Goal: Information Seeking & Learning: Understand process/instructions

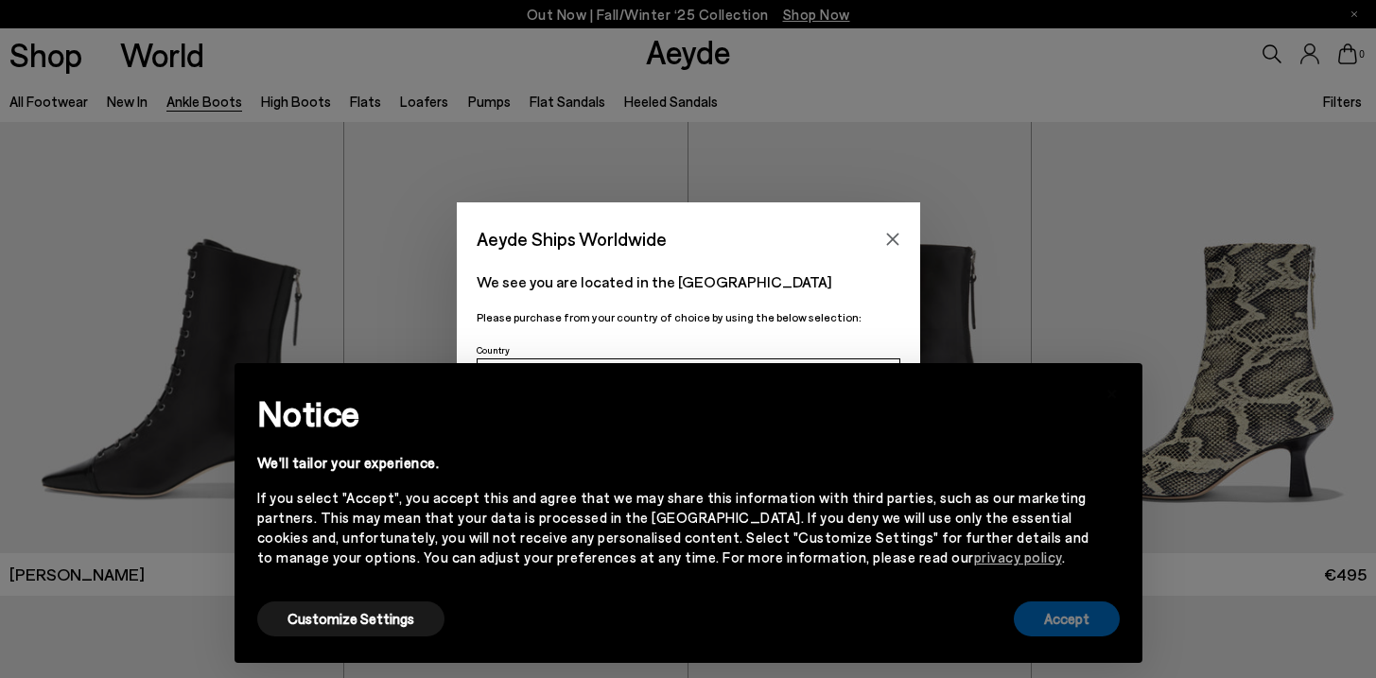
click at [1050, 615] on button "Accept" at bounding box center [1067, 618] width 106 height 35
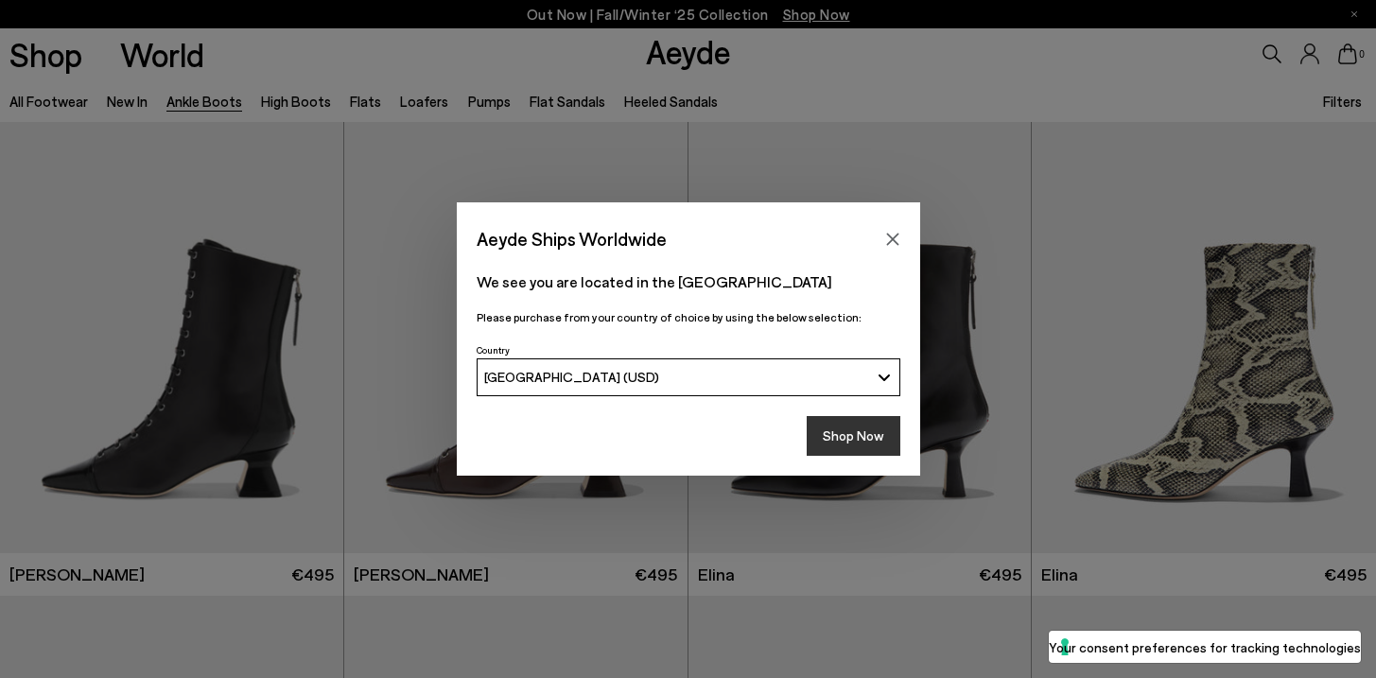
click at [872, 426] on button "Shop Now" at bounding box center [854, 436] width 94 height 40
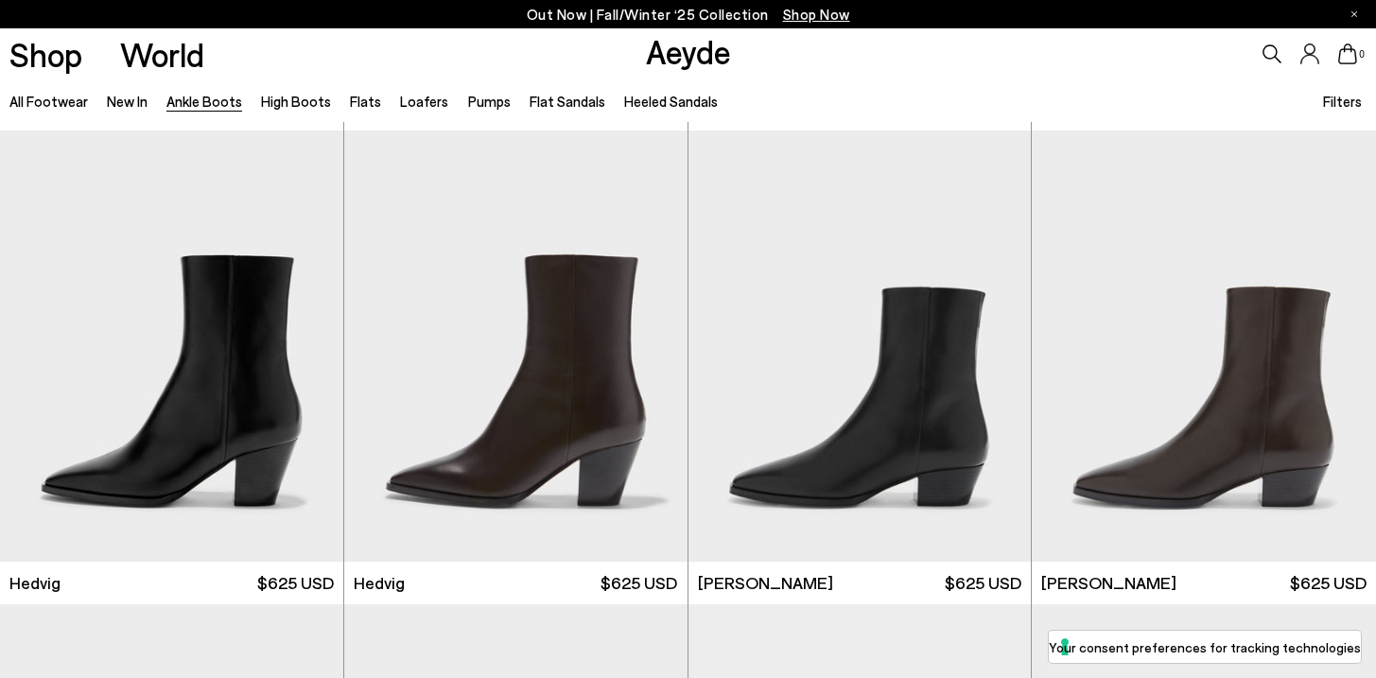
scroll to position [484, 0]
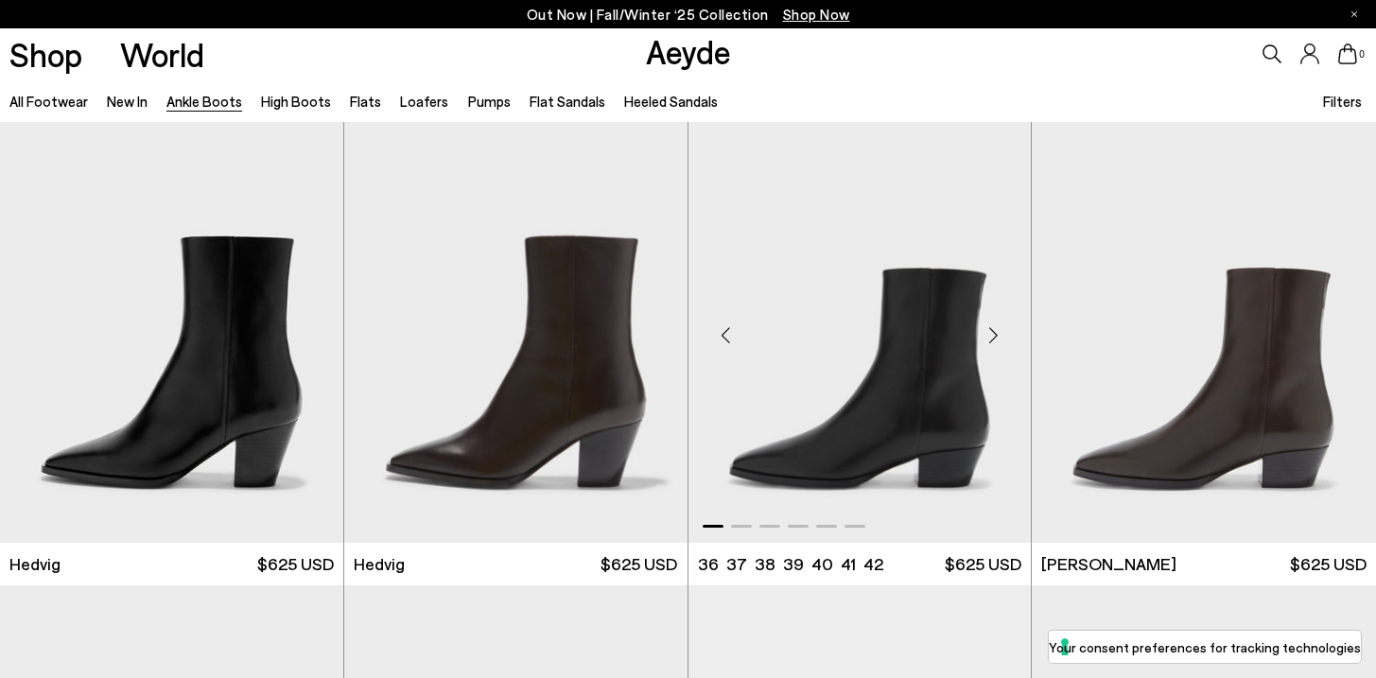
click at [999, 336] on div "Next slide" at bounding box center [992, 334] width 57 height 57
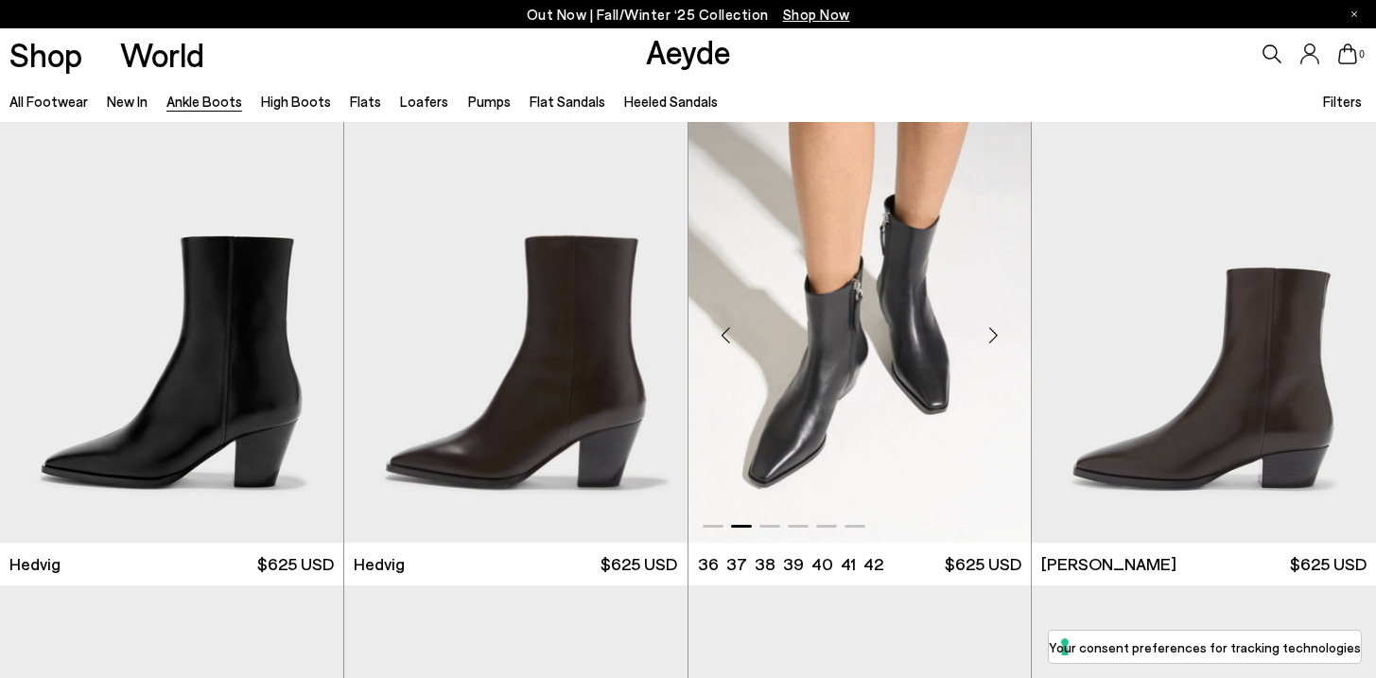
click at [999, 336] on div "Next slide" at bounding box center [992, 334] width 57 height 57
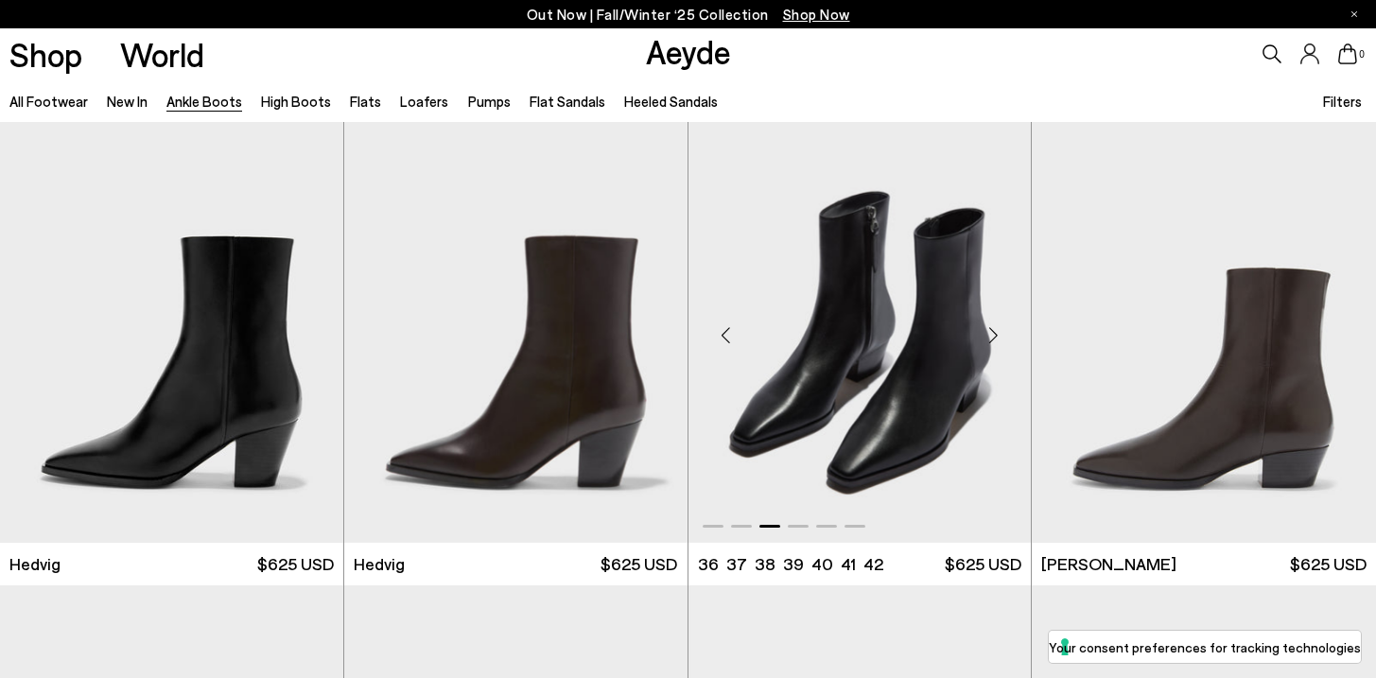
click at [999, 336] on div "Next slide" at bounding box center [992, 334] width 57 height 57
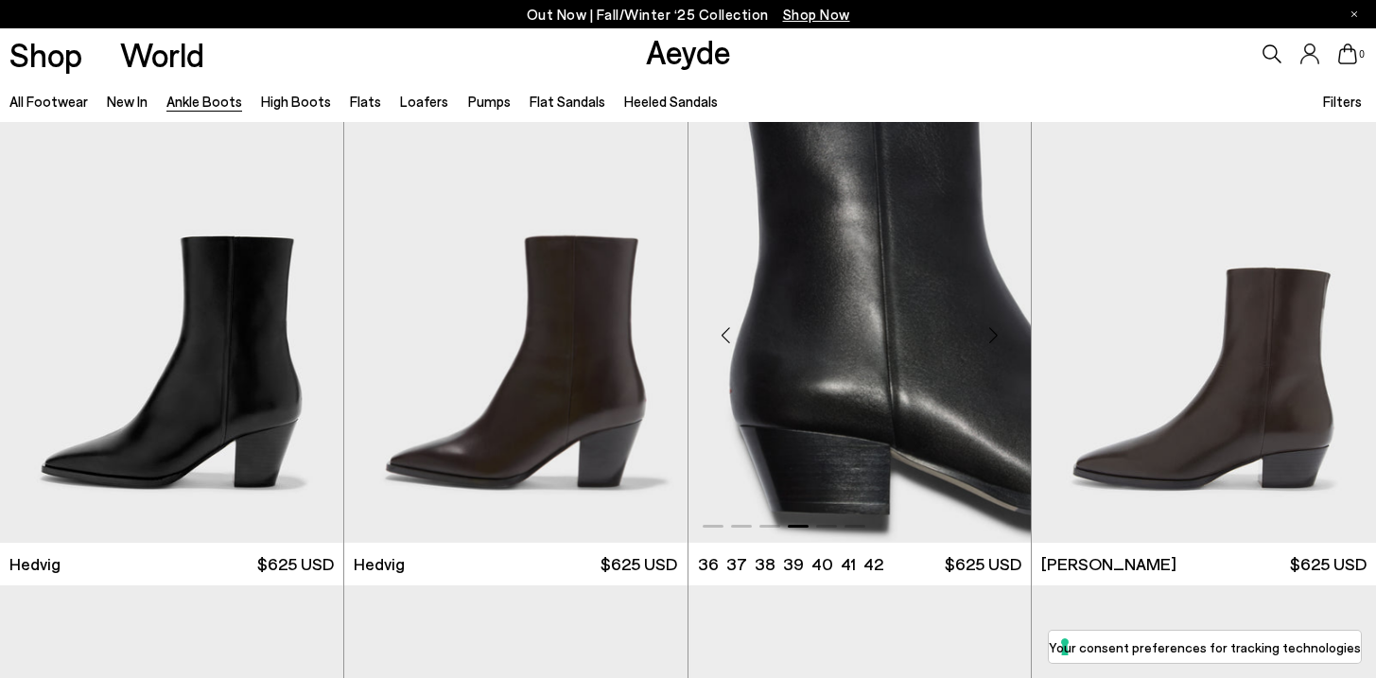
click at [999, 336] on div "Next slide" at bounding box center [992, 334] width 57 height 57
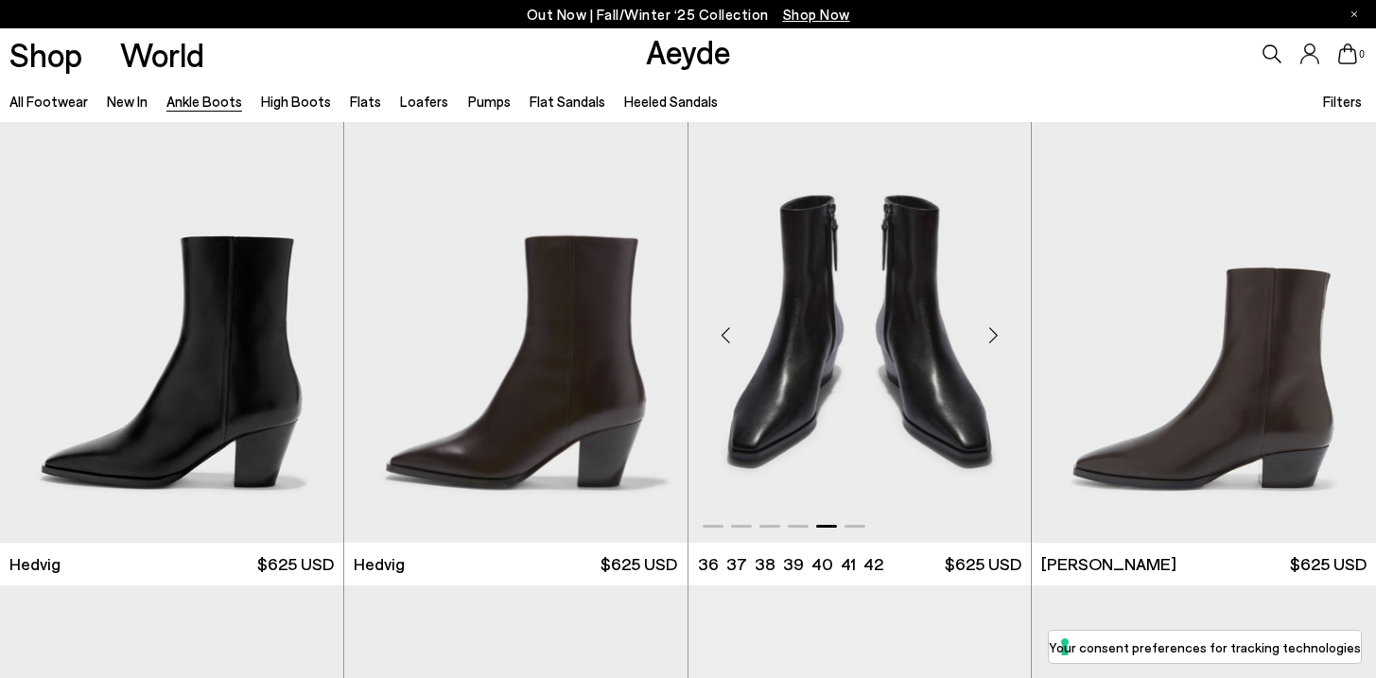
click at [998, 336] on div "Next slide" at bounding box center [992, 334] width 57 height 57
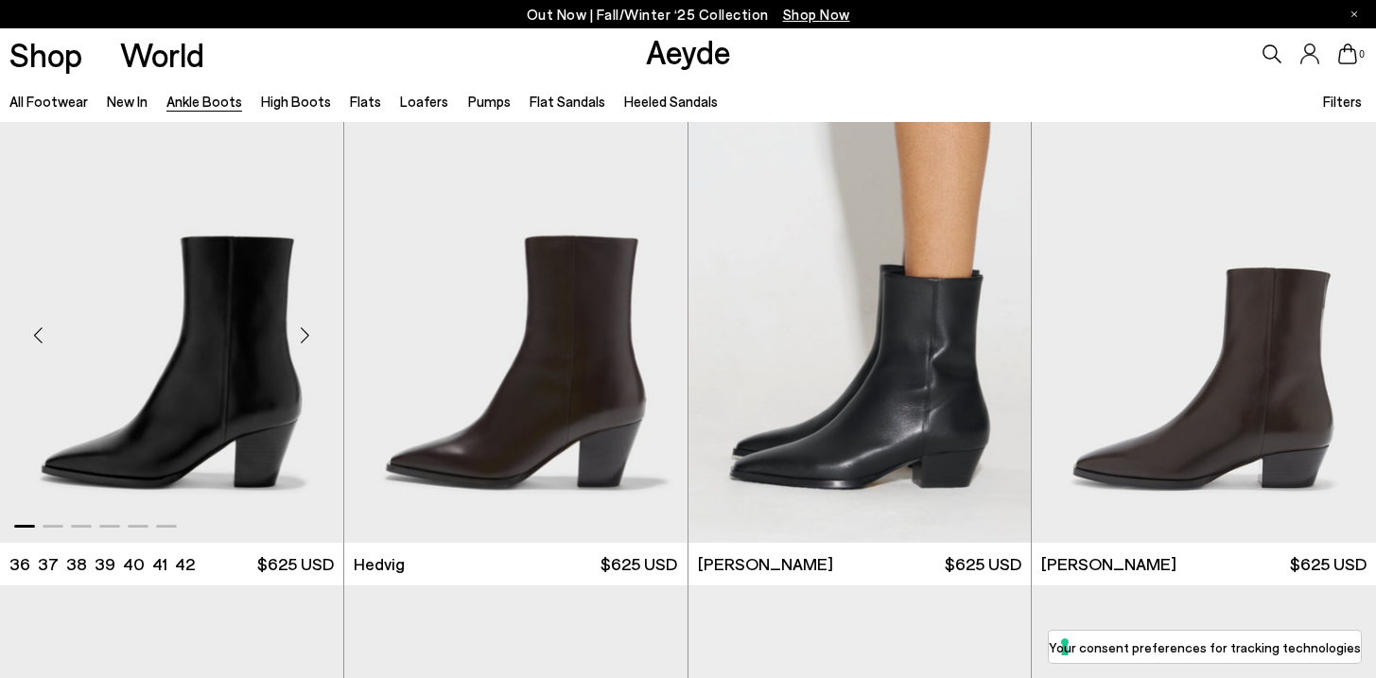
click at [304, 327] on div "Next slide" at bounding box center [305, 334] width 57 height 57
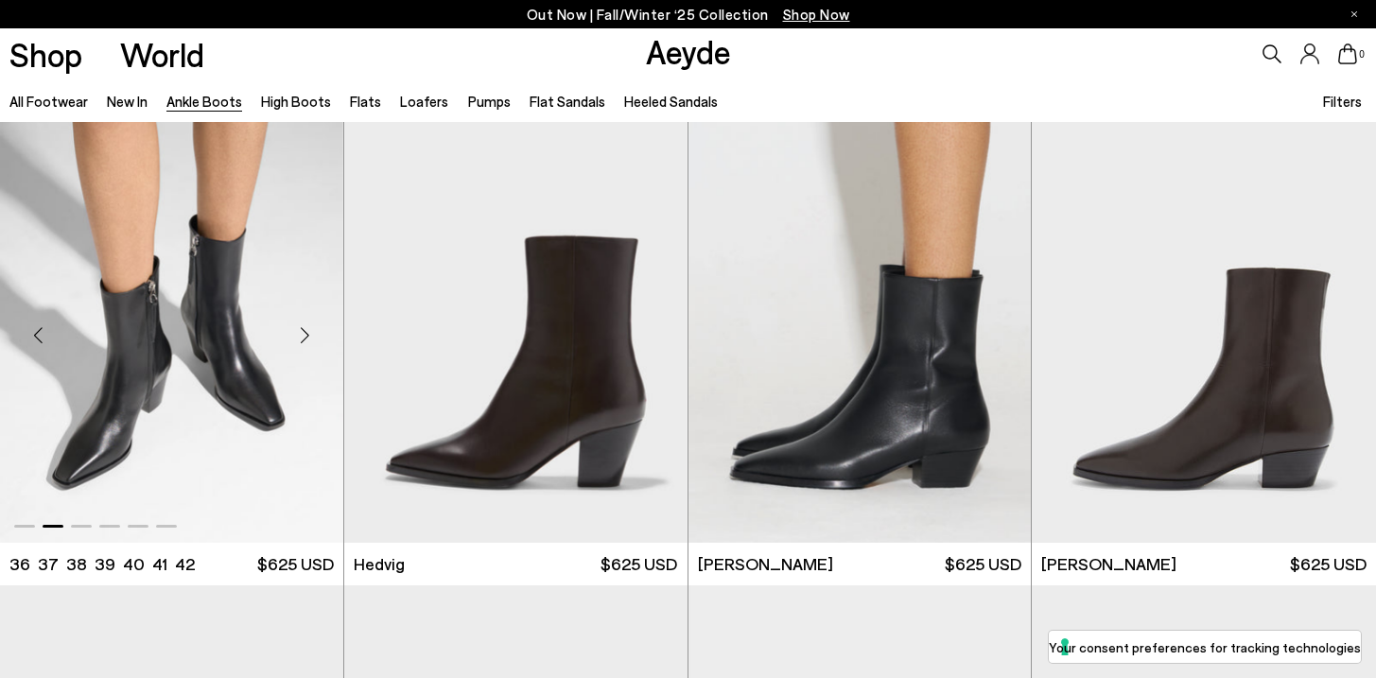
click at [304, 335] on div "Next slide" at bounding box center [305, 334] width 57 height 57
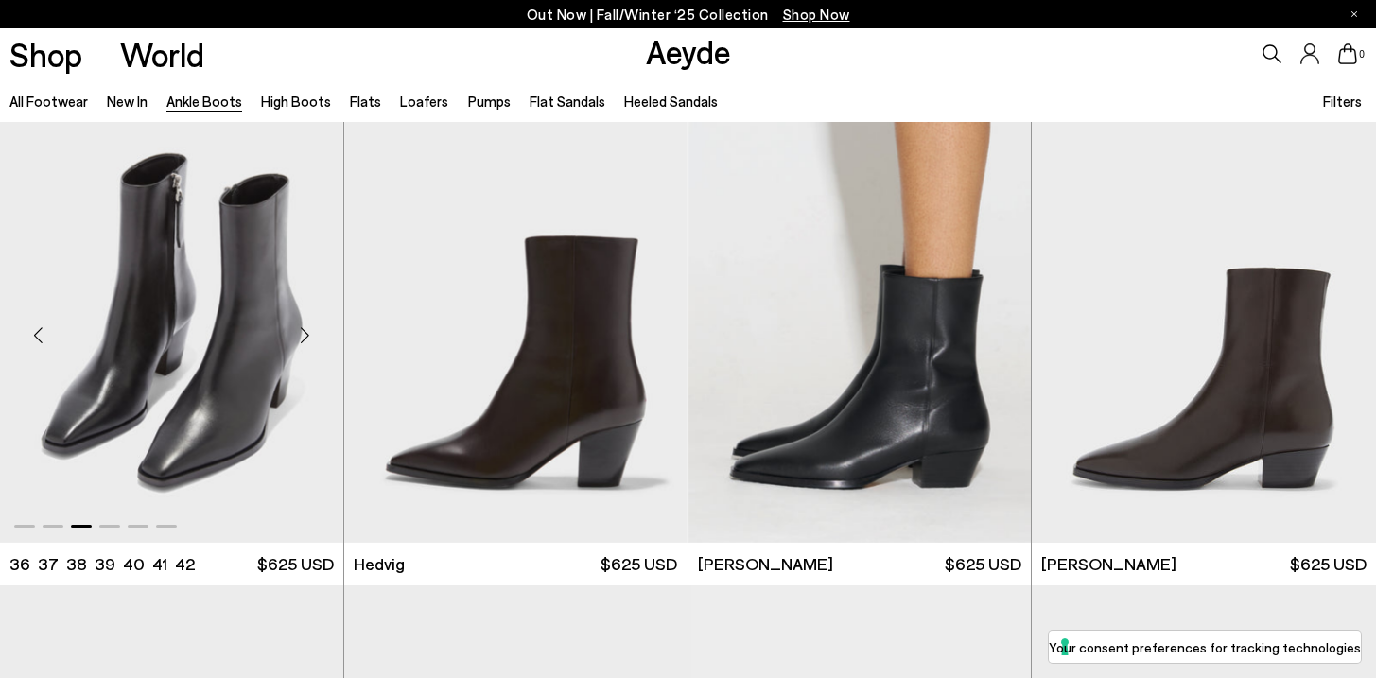
click at [304, 335] on div "Next slide" at bounding box center [305, 334] width 57 height 57
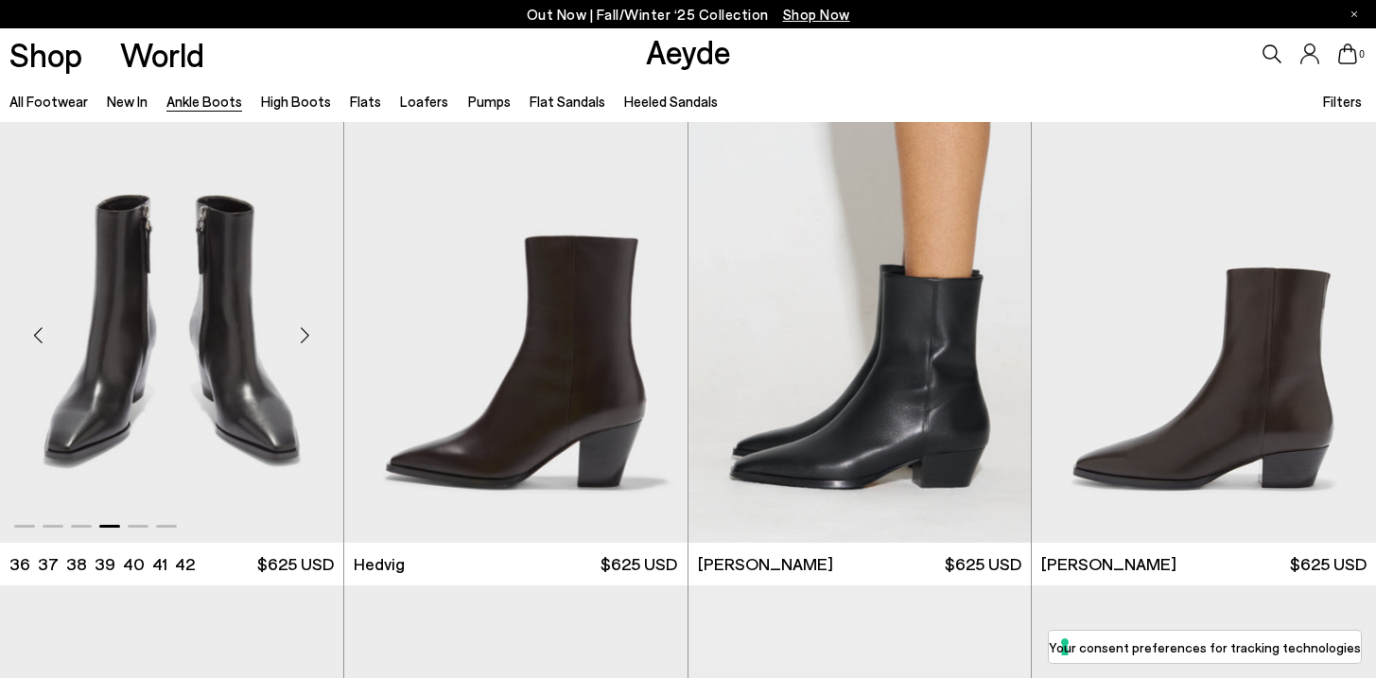
click at [304, 335] on div "Next slide" at bounding box center [305, 334] width 57 height 57
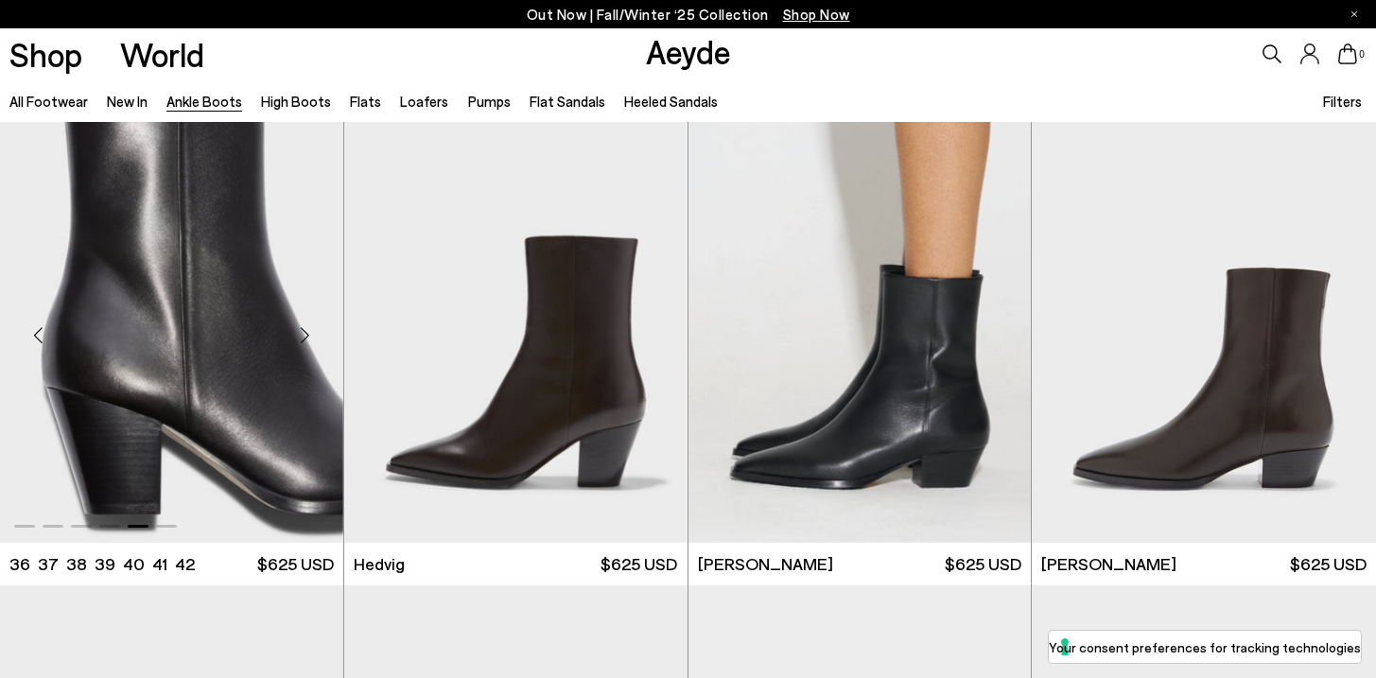
click at [304, 335] on div "Next slide" at bounding box center [305, 334] width 57 height 57
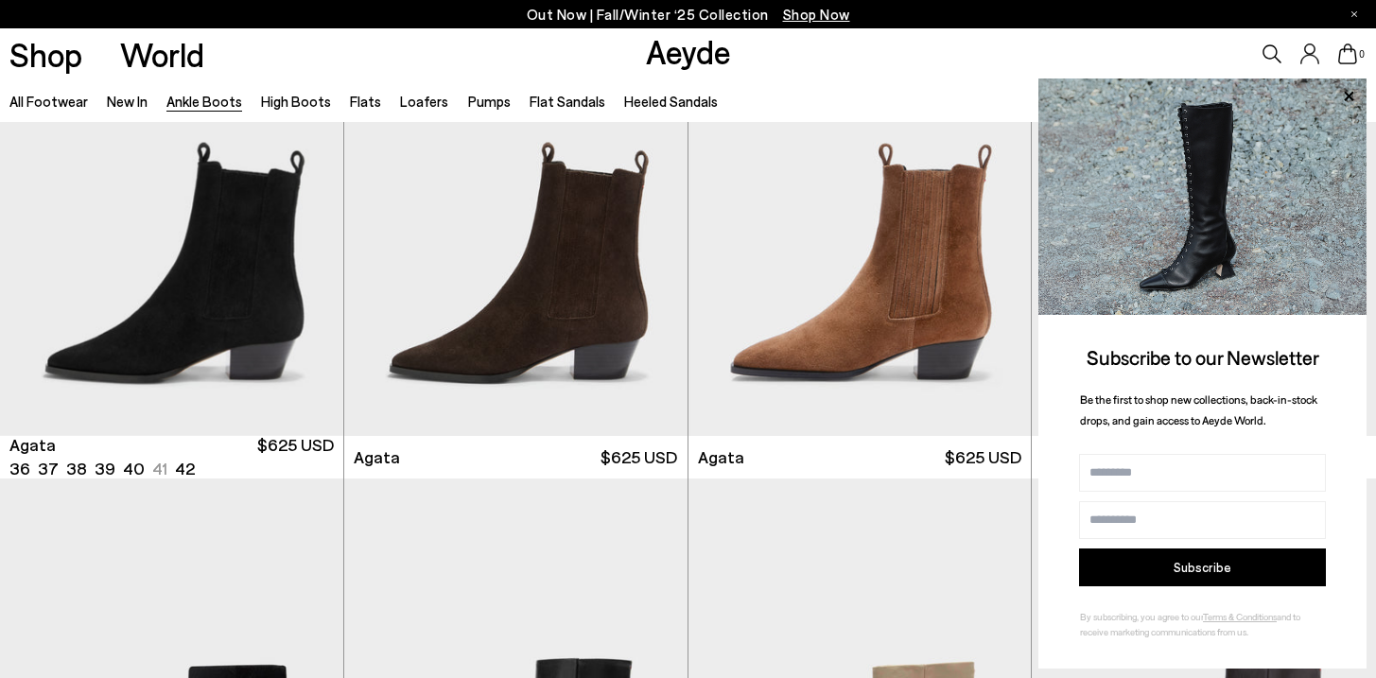
scroll to position [1168, 0]
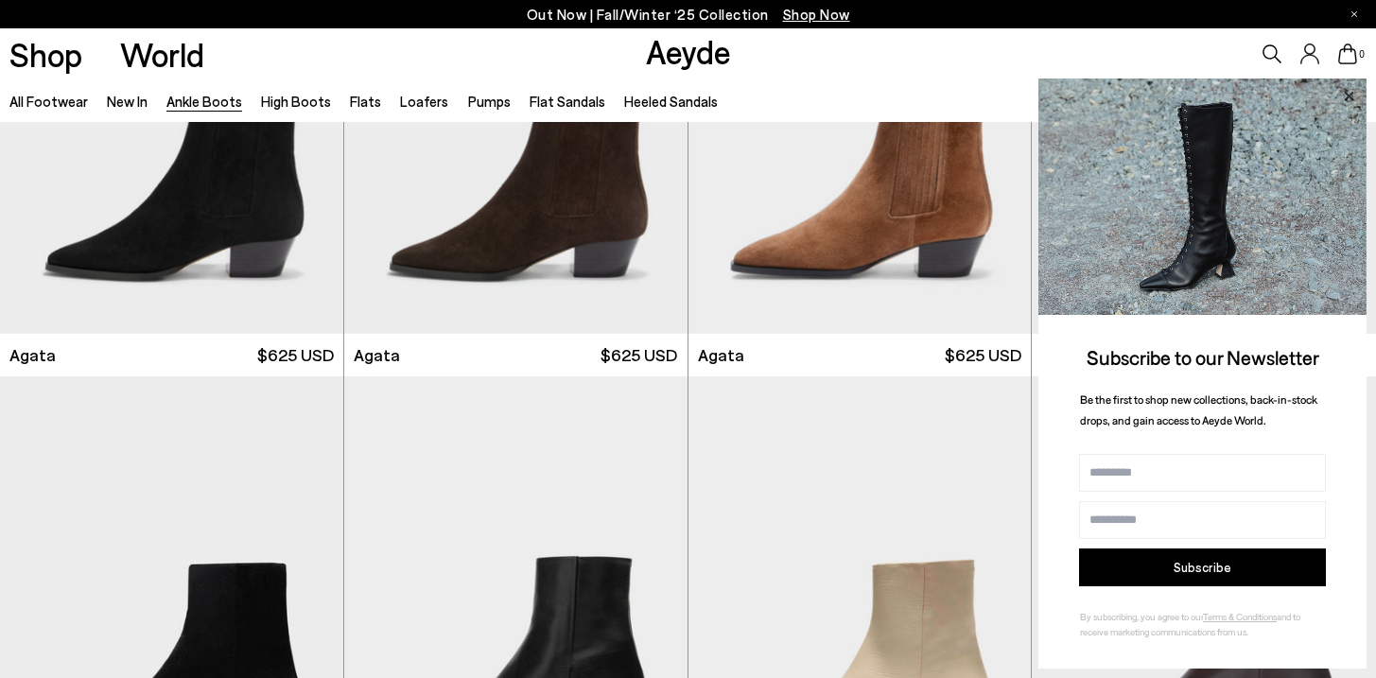
click at [1346, 97] on icon at bounding box center [1348, 95] width 9 height 9
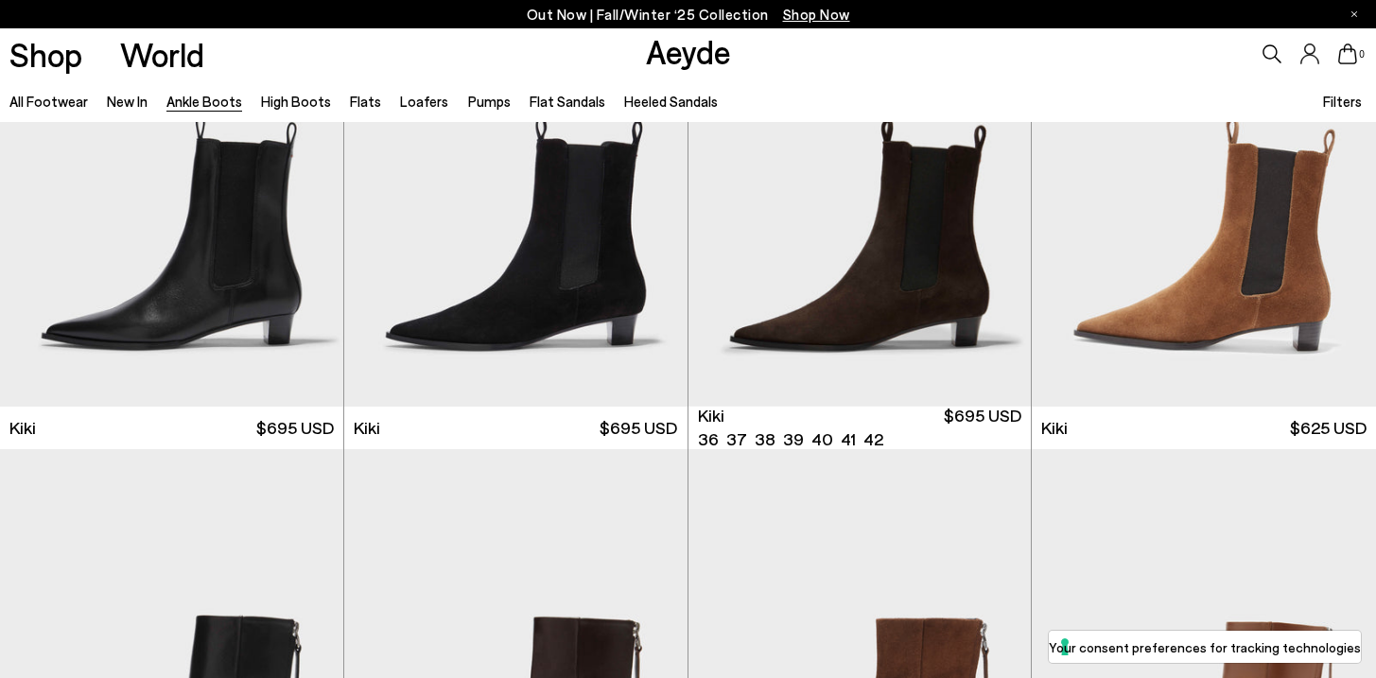
scroll to position [2789, 0]
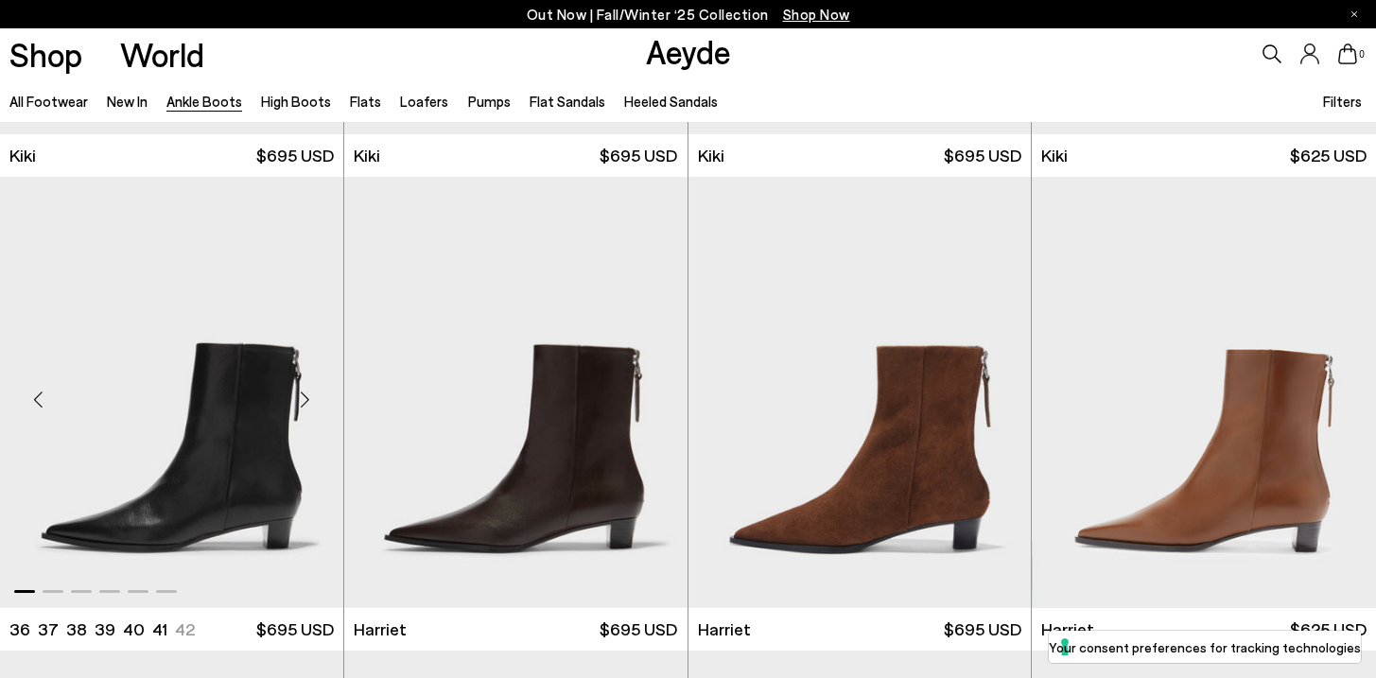
click at [307, 413] on div "Next slide" at bounding box center [305, 400] width 57 height 57
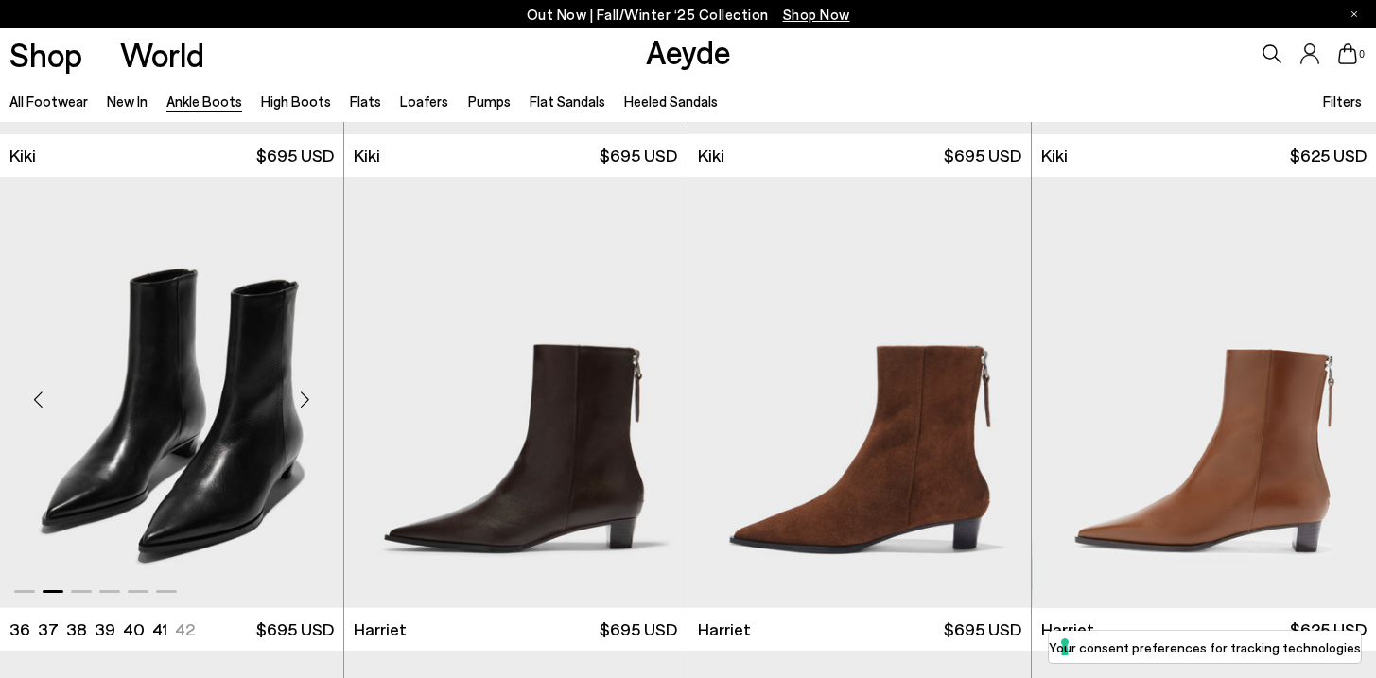
click at [307, 413] on div "Next slide" at bounding box center [305, 400] width 57 height 57
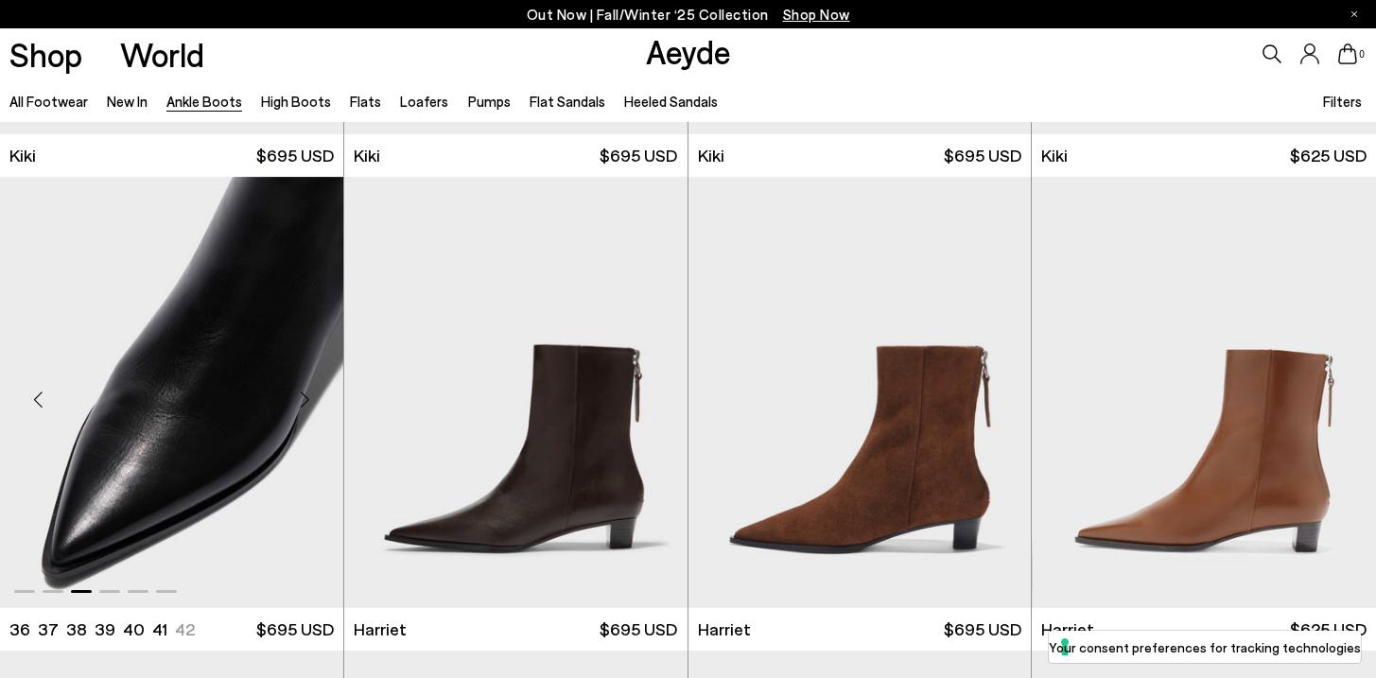
click at [307, 413] on div "Next slide" at bounding box center [305, 400] width 57 height 57
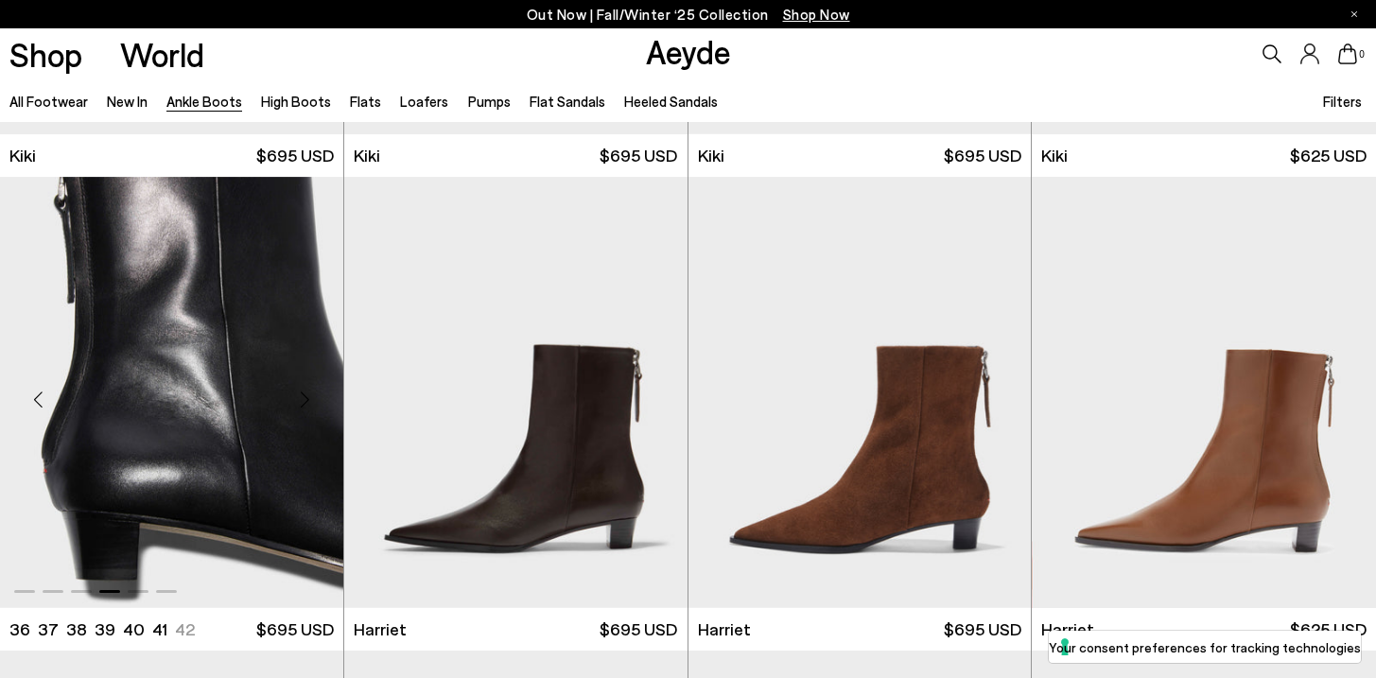
click at [306, 410] on div "Next slide" at bounding box center [305, 400] width 57 height 57
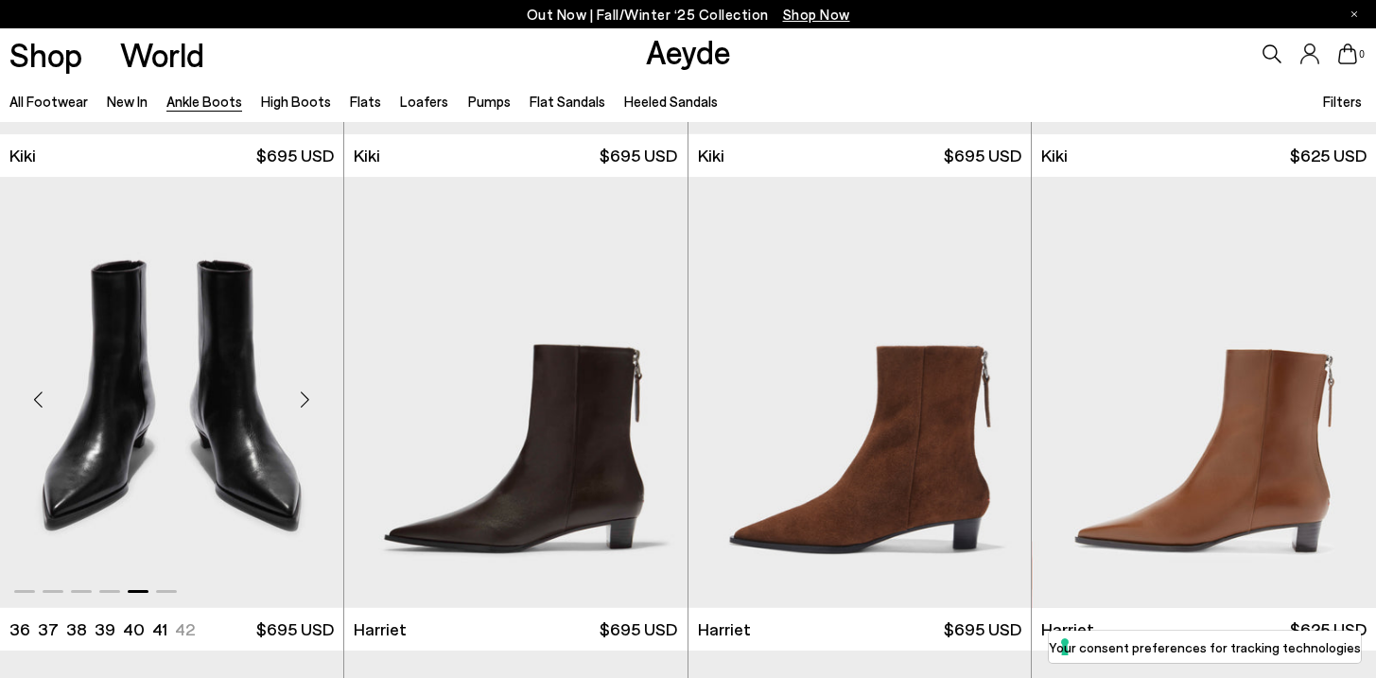
click at [304, 402] on div "Next slide" at bounding box center [305, 400] width 57 height 57
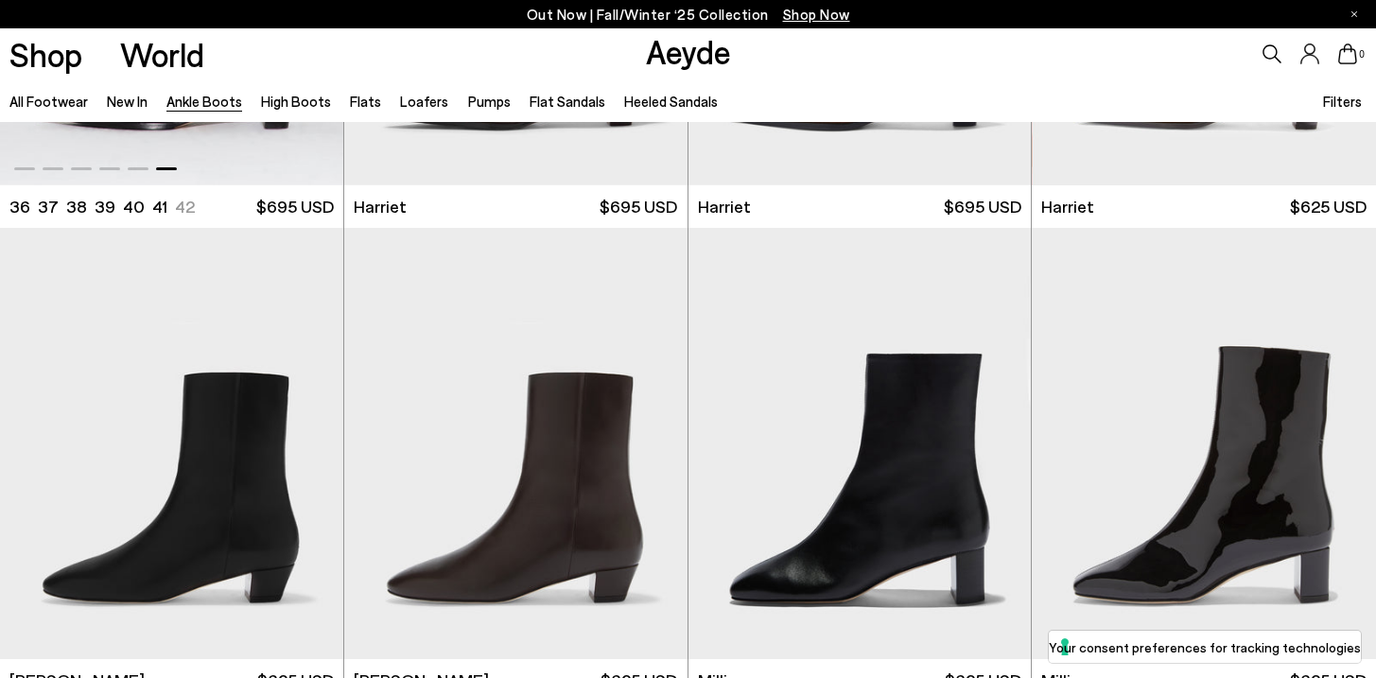
scroll to position [3279, 0]
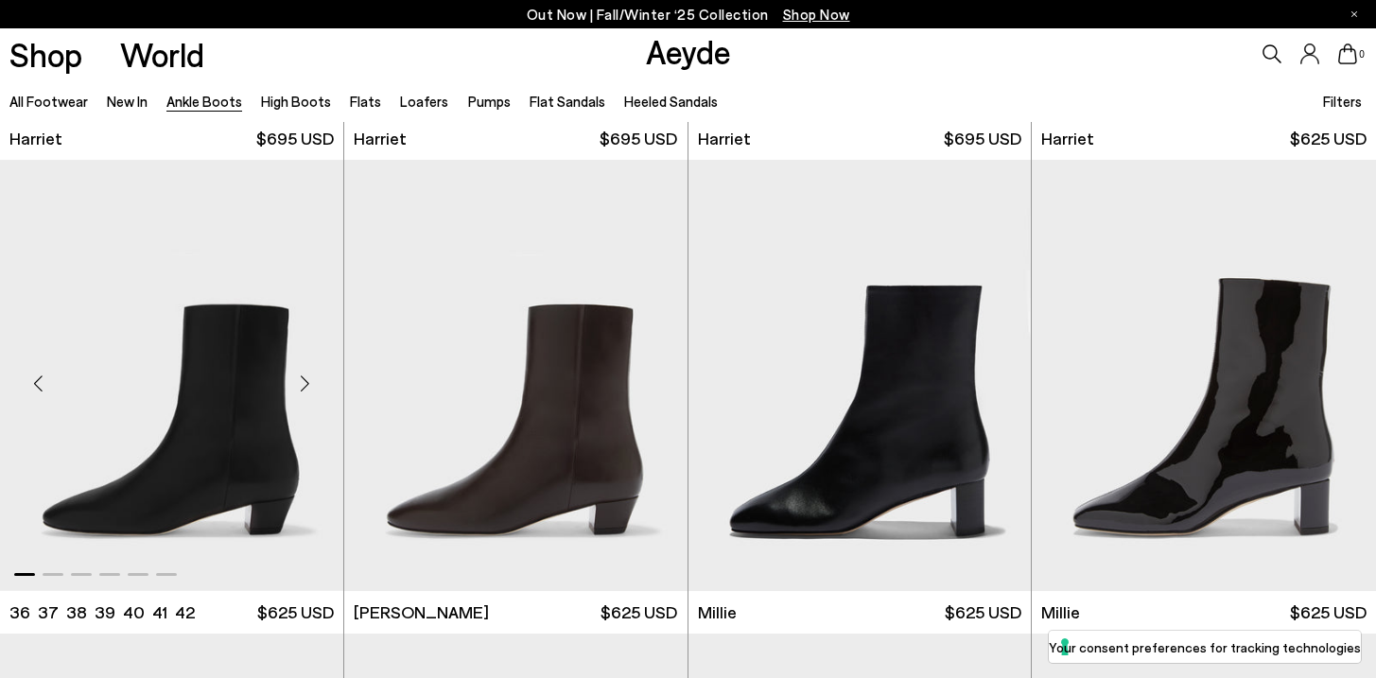
click at [310, 373] on div "Next slide" at bounding box center [305, 383] width 57 height 57
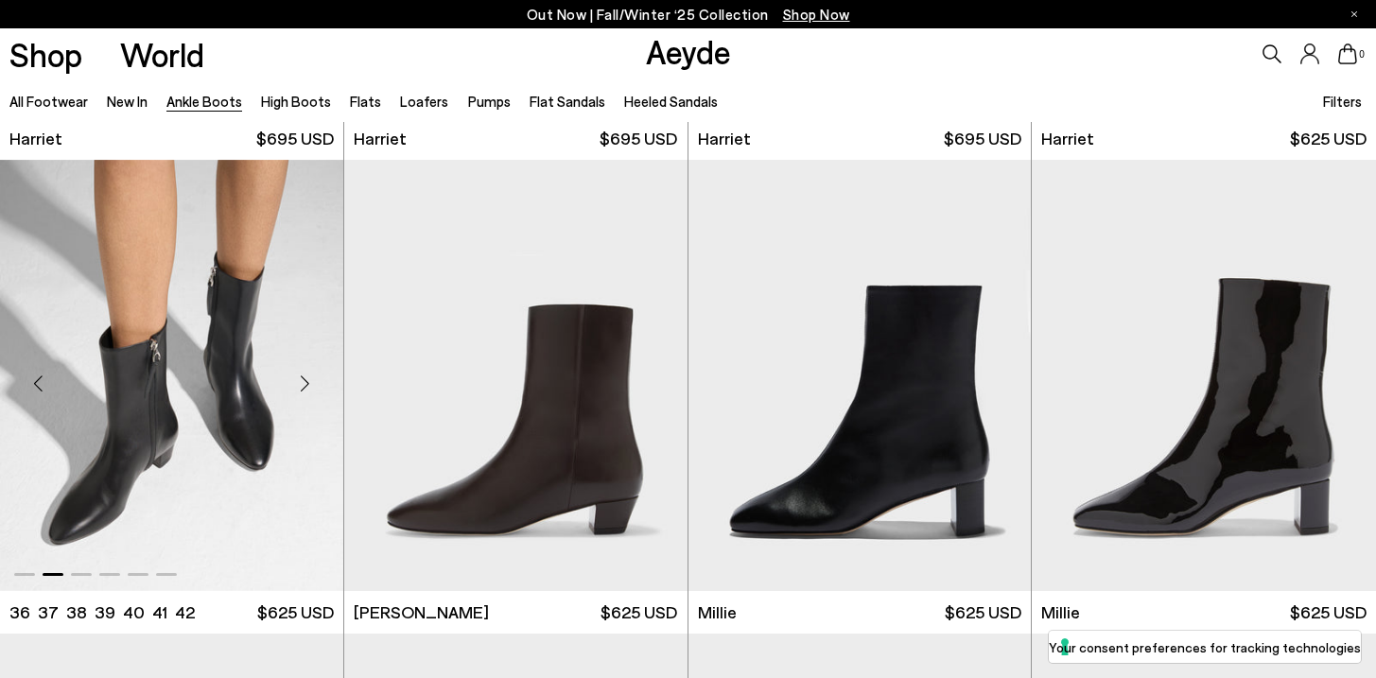
click at [310, 377] on div "Next slide" at bounding box center [305, 383] width 57 height 57
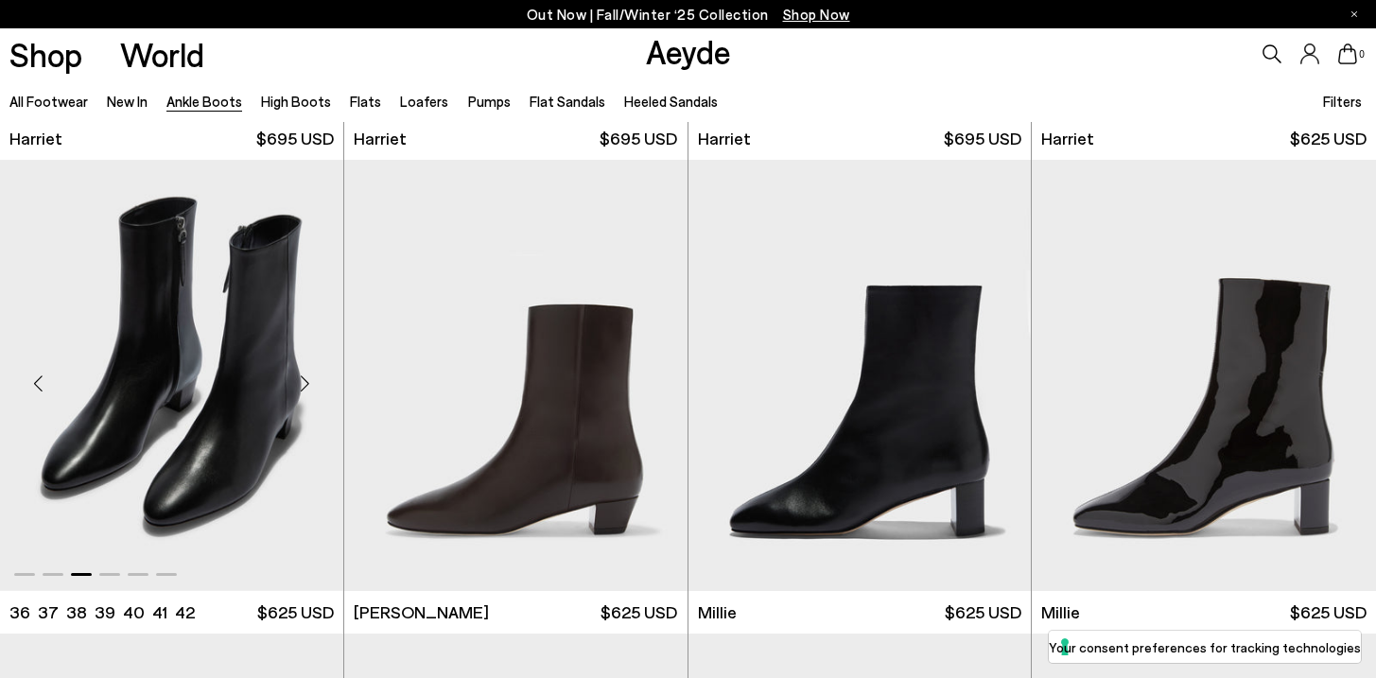
click at [310, 377] on div "Next slide" at bounding box center [305, 383] width 57 height 57
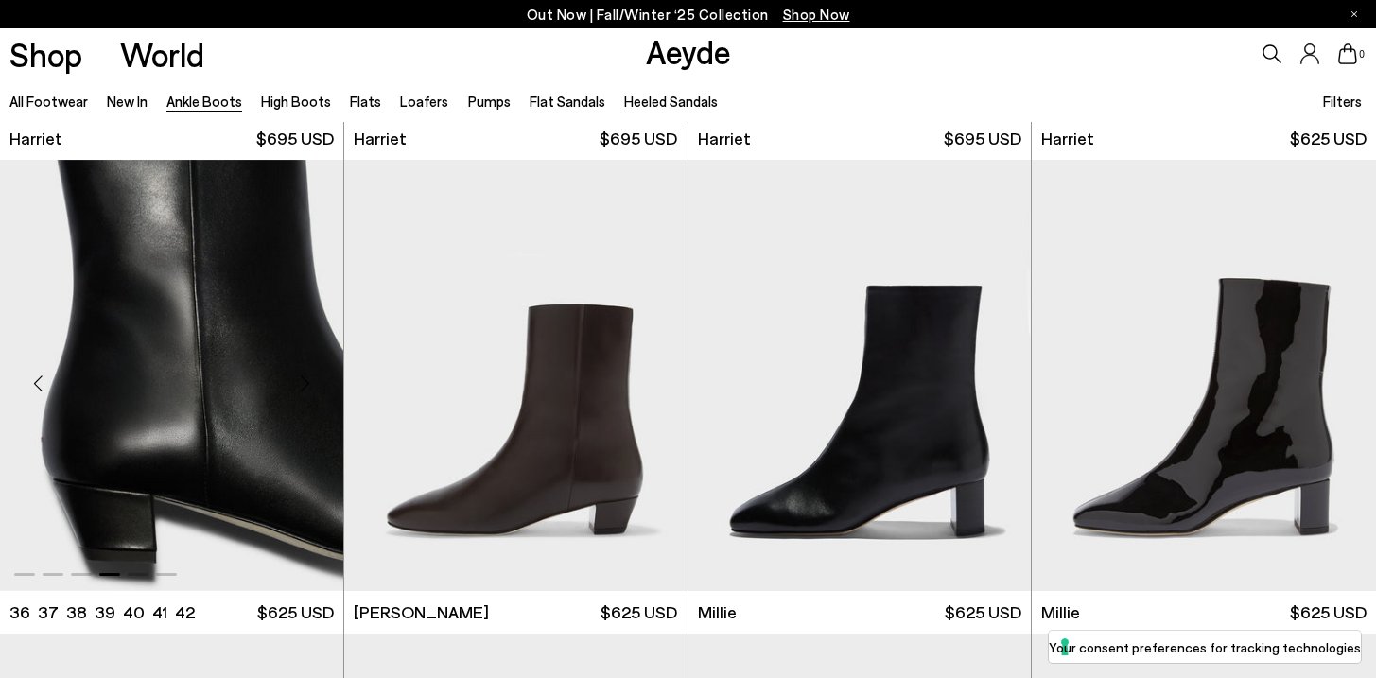
click at [310, 377] on div "Next slide" at bounding box center [305, 383] width 57 height 57
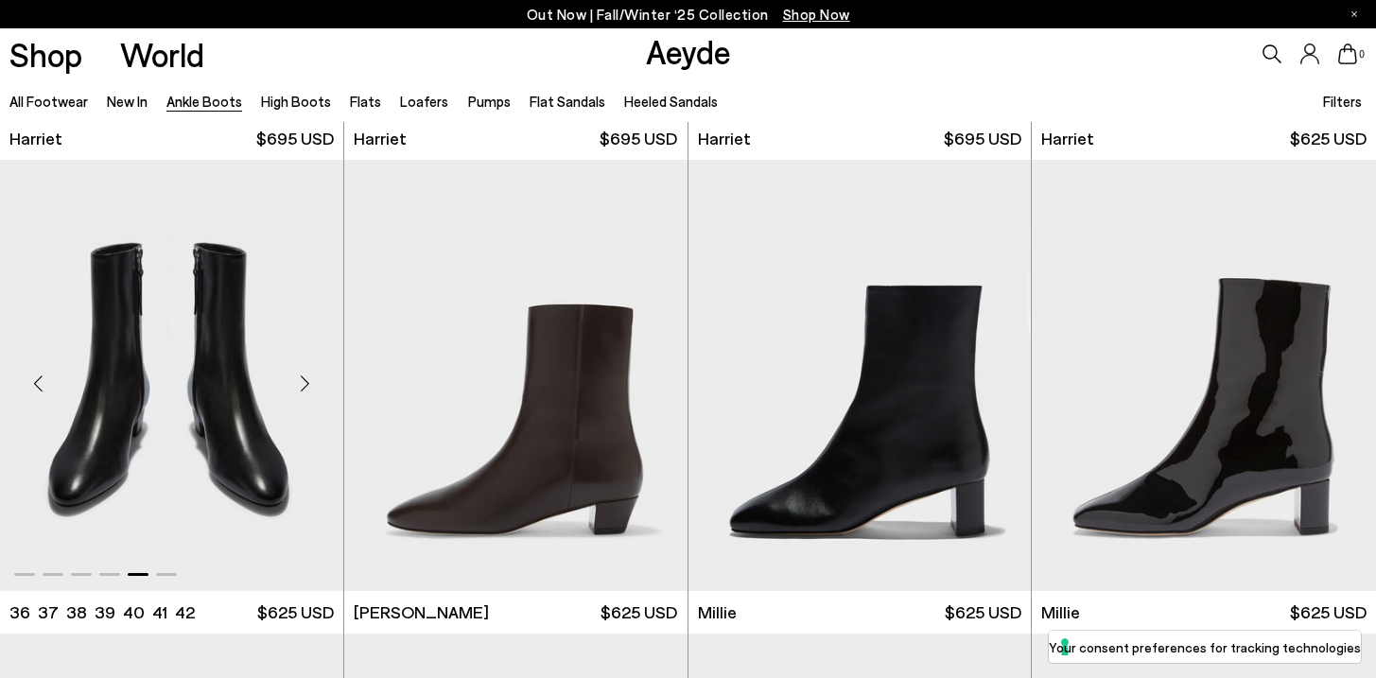
click at [310, 377] on div "Next slide" at bounding box center [305, 383] width 57 height 57
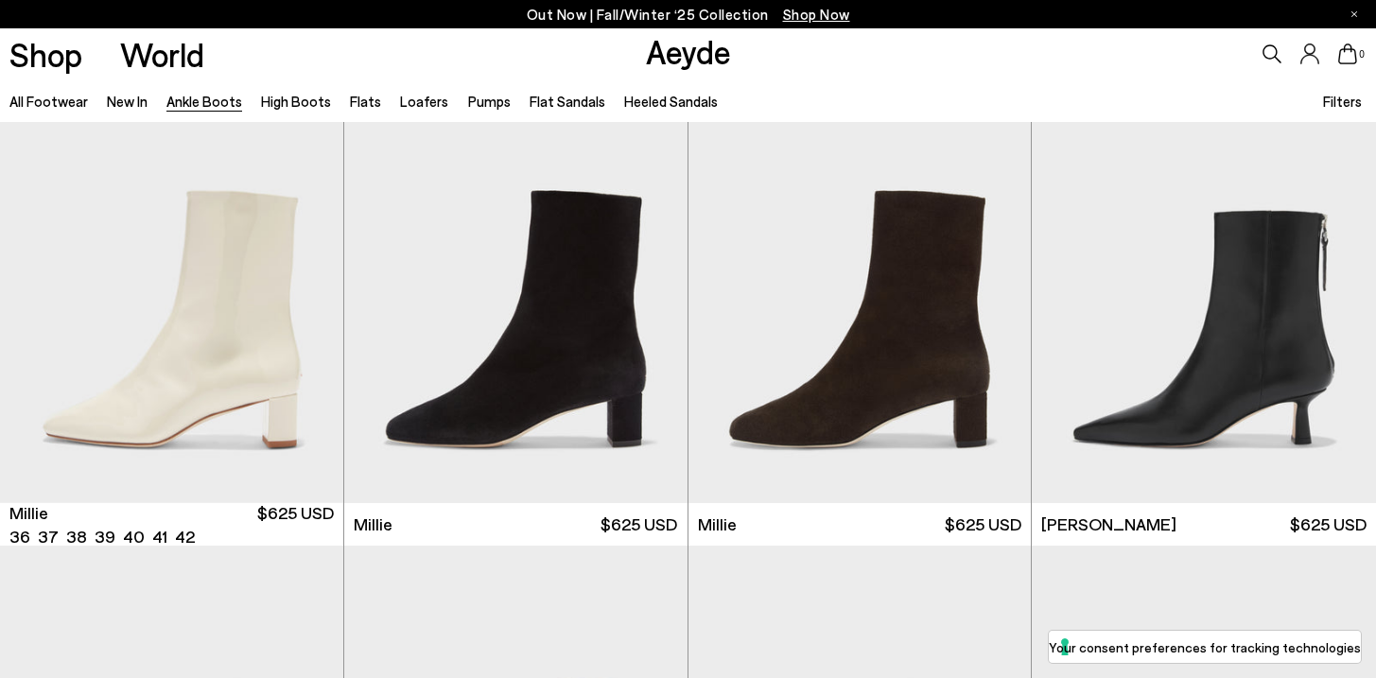
scroll to position [3862, 0]
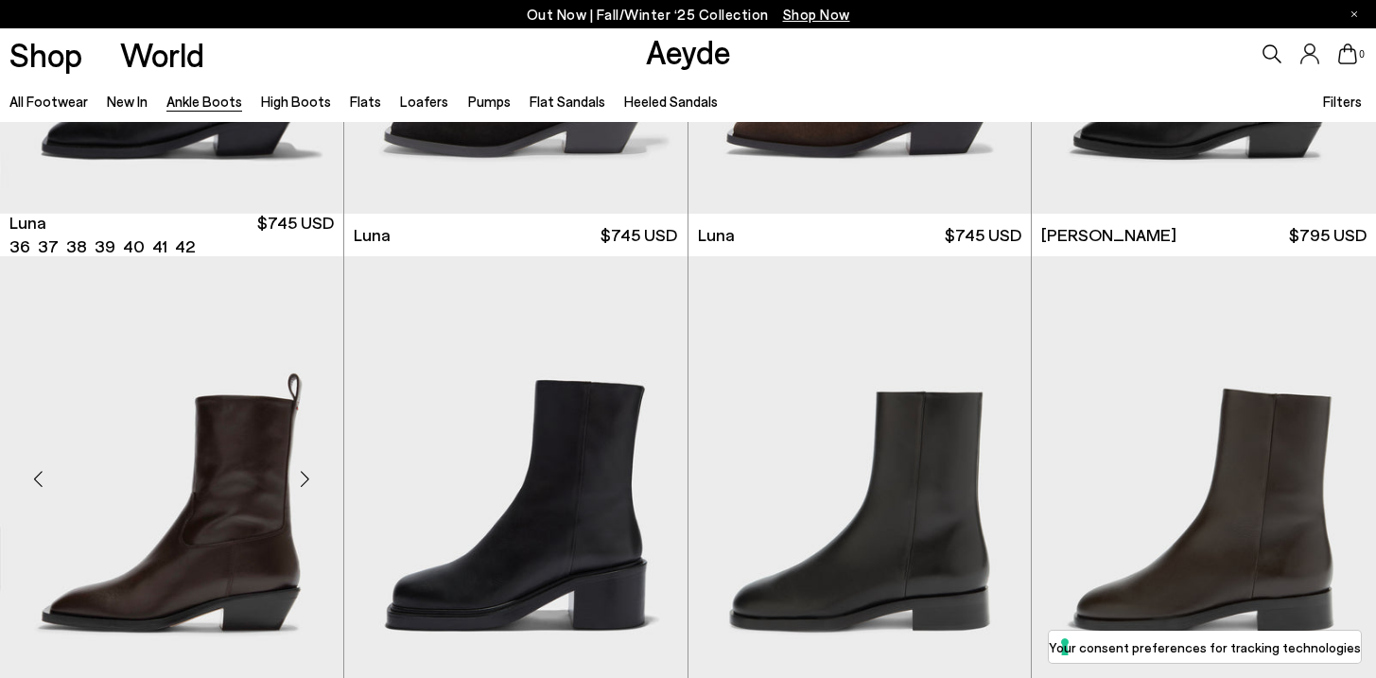
scroll to position [6176, 0]
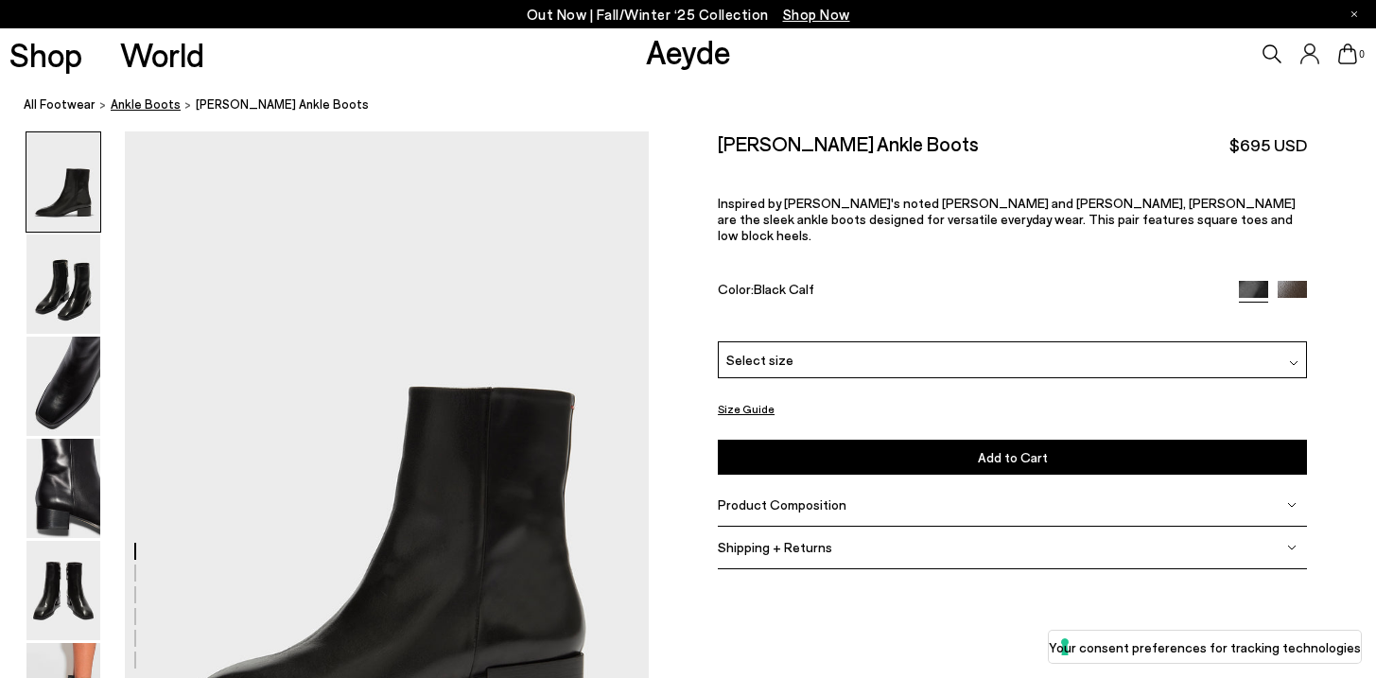
click at [130, 105] on span "ankle boots" at bounding box center [146, 103] width 70 height 15
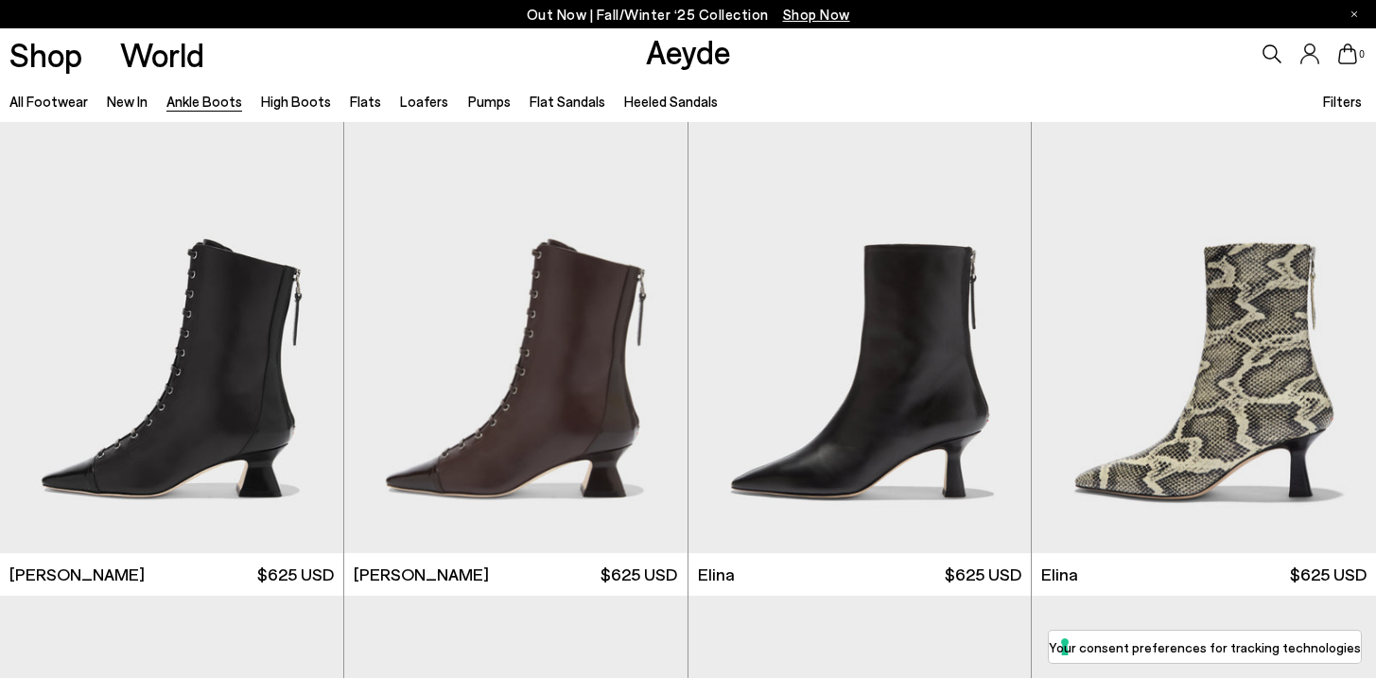
click at [1331, 102] on span "Filters" at bounding box center [1342, 101] width 39 height 17
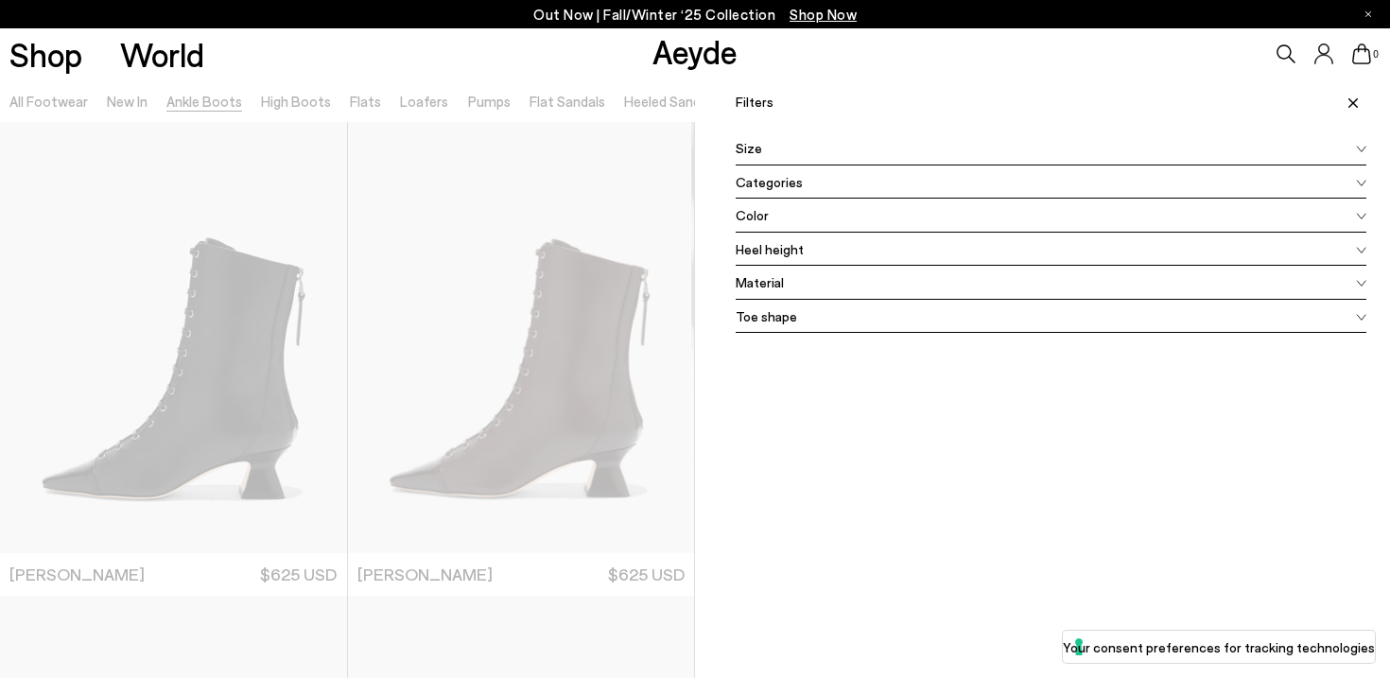
click at [1343, 112] on span at bounding box center [1350, 102] width 32 height 42
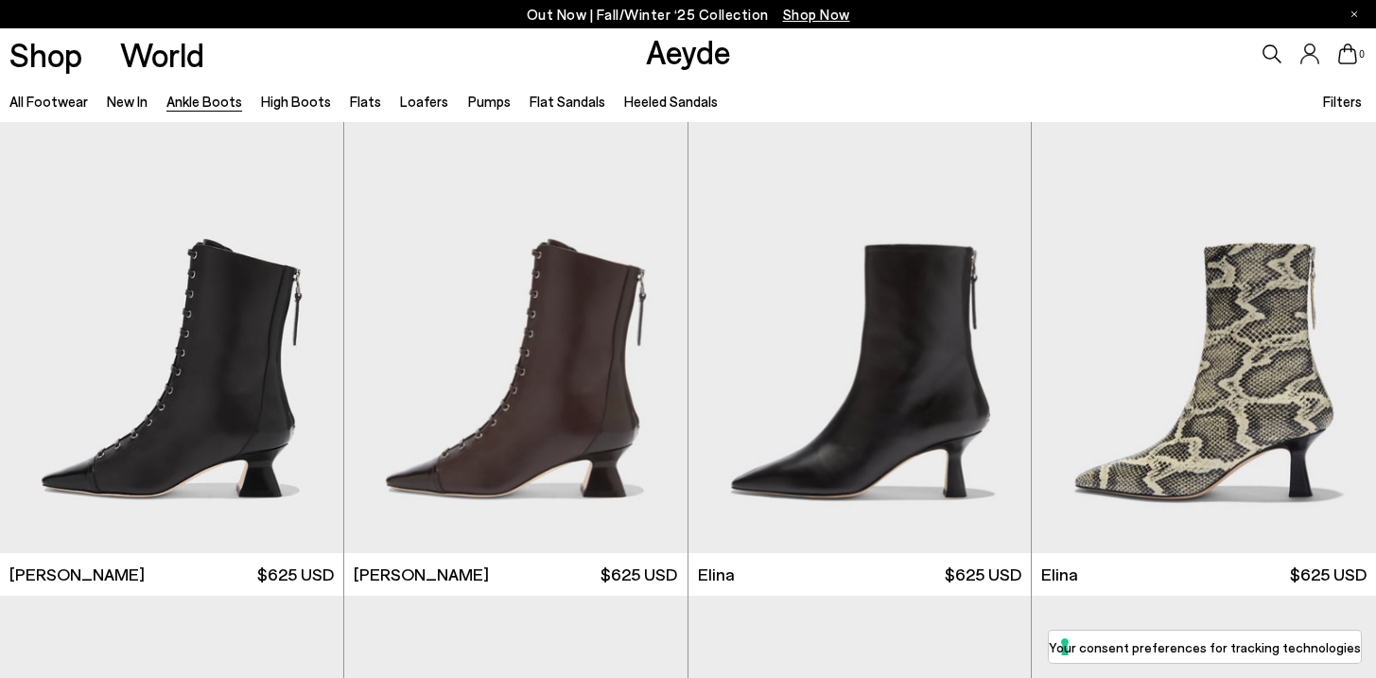
click at [1344, 104] on span "Filters" at bounding box center [1342, 101] width 39 height 17
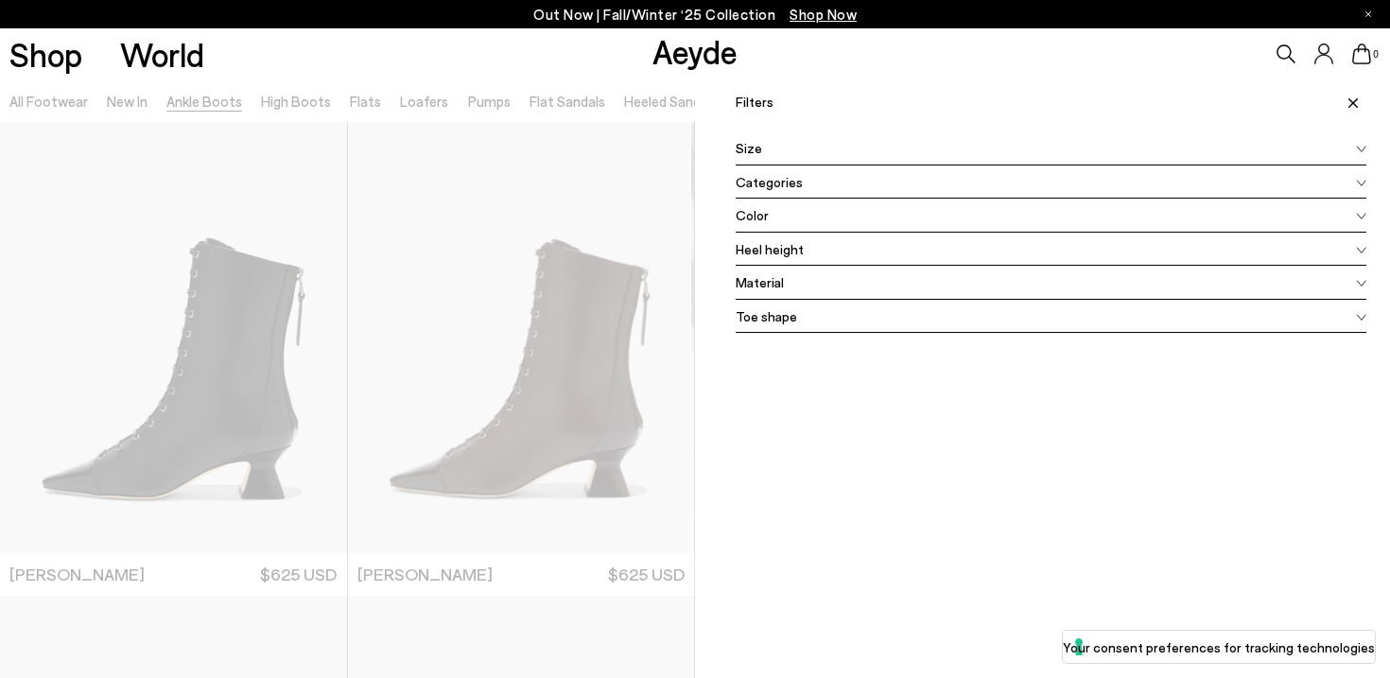
click at [877, 78] on div "Shop World Aeyde 0" at bounding box center [695, 53] width 1390 height 51
click at [1338, 92] on span at bounding box center [1350, 102] width 32 height 42
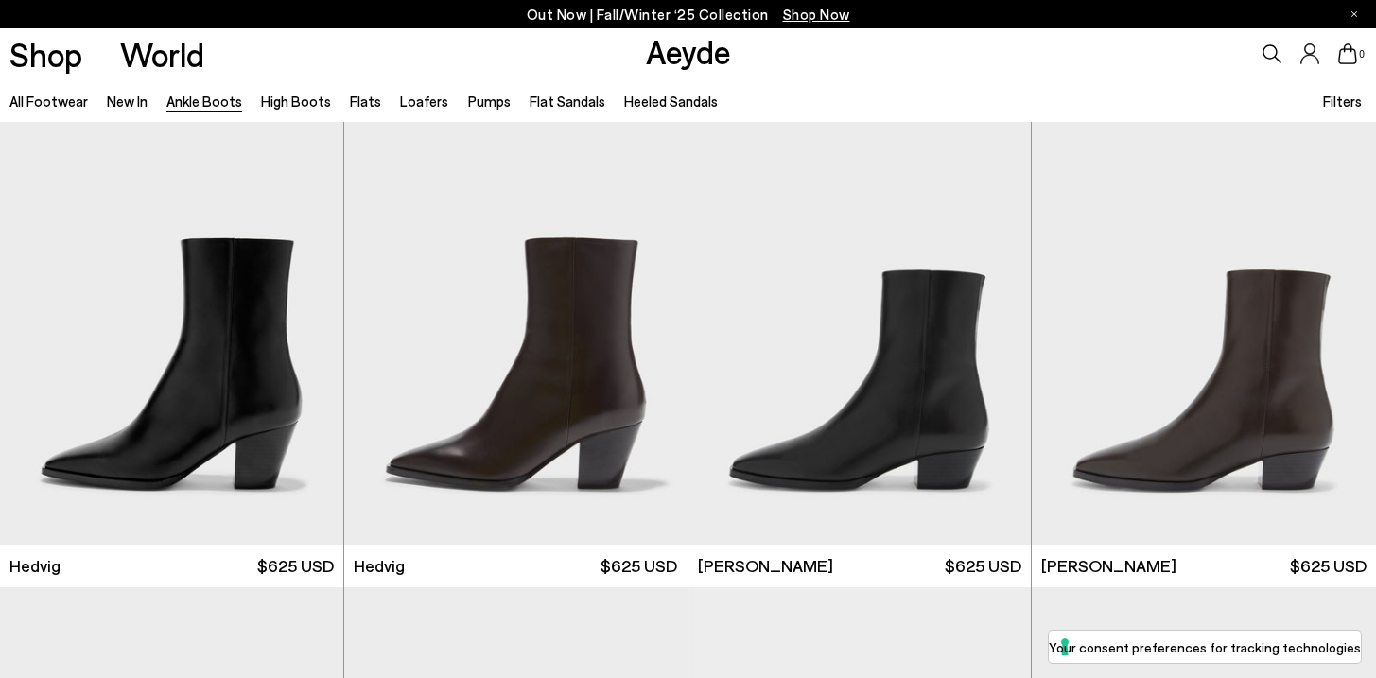
scroll to position [557, 0]
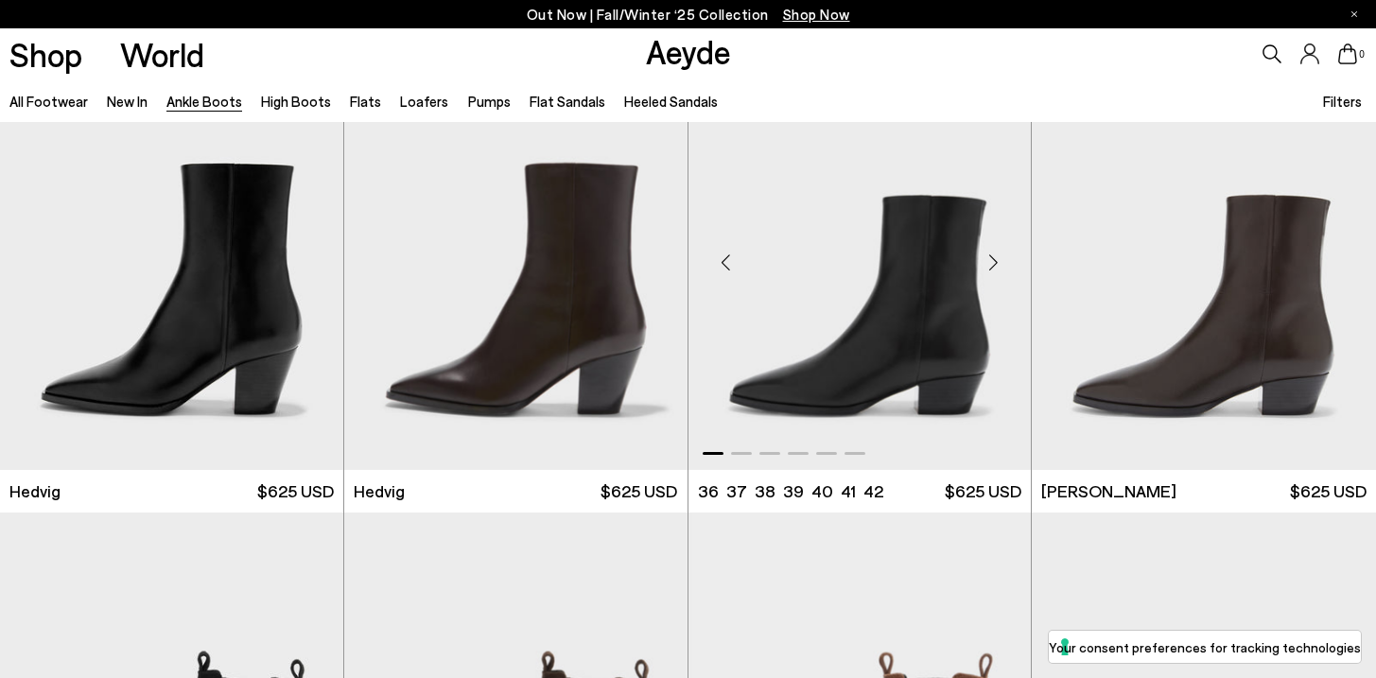
click at [993, 271] on div "Next slide" at bounding box center [992, 262] width 57 height 57
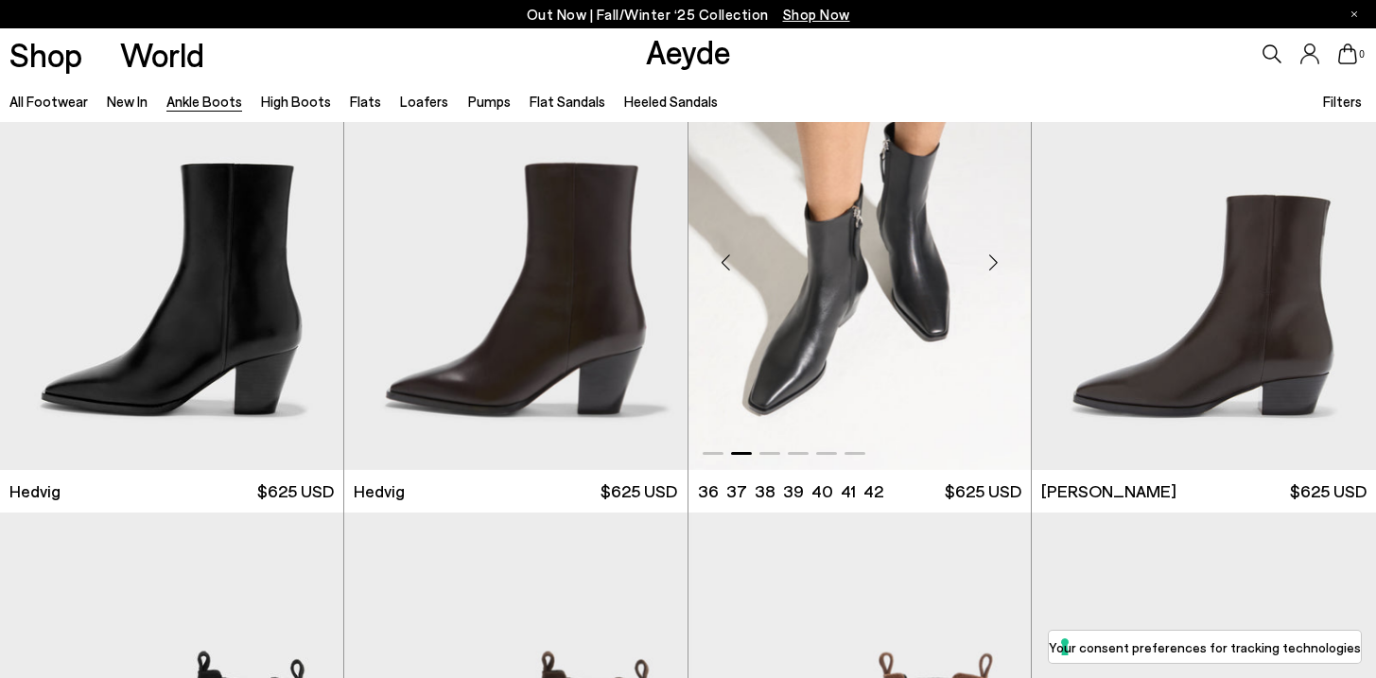
click at [994, 265] on div "Next slide" at bounding box center [992, 262] width 57 height 57
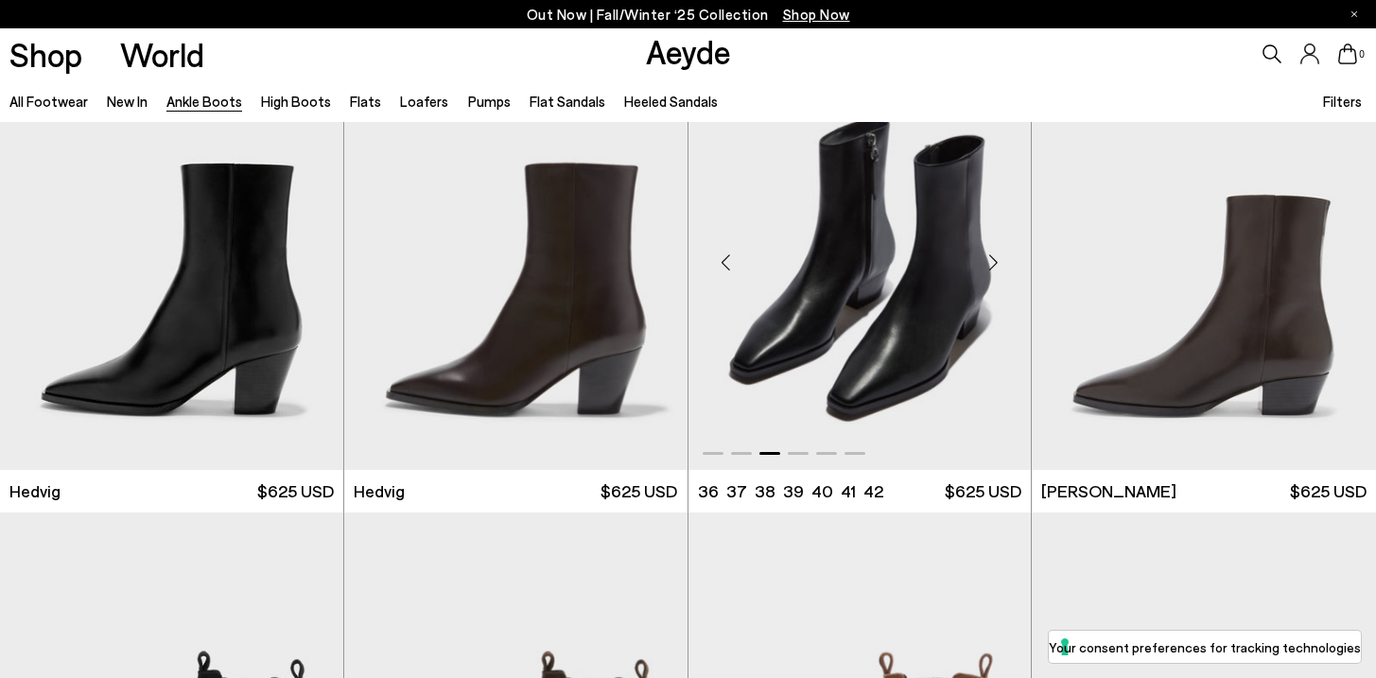
click at [994, 265] on div "Next slide" at bounding box center [992, 262] width 57 height 57
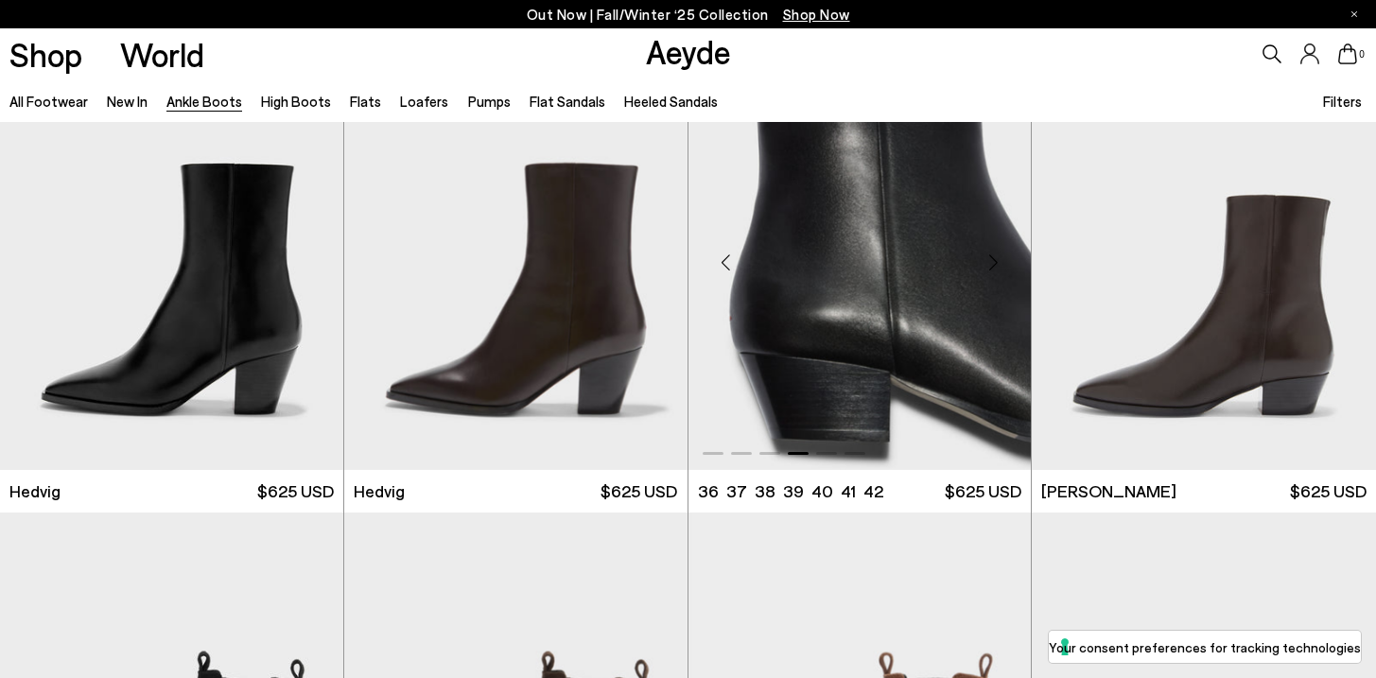
click at [994, 265] on div "Next slide" at bounding box center [992, 262] width 57 height 57
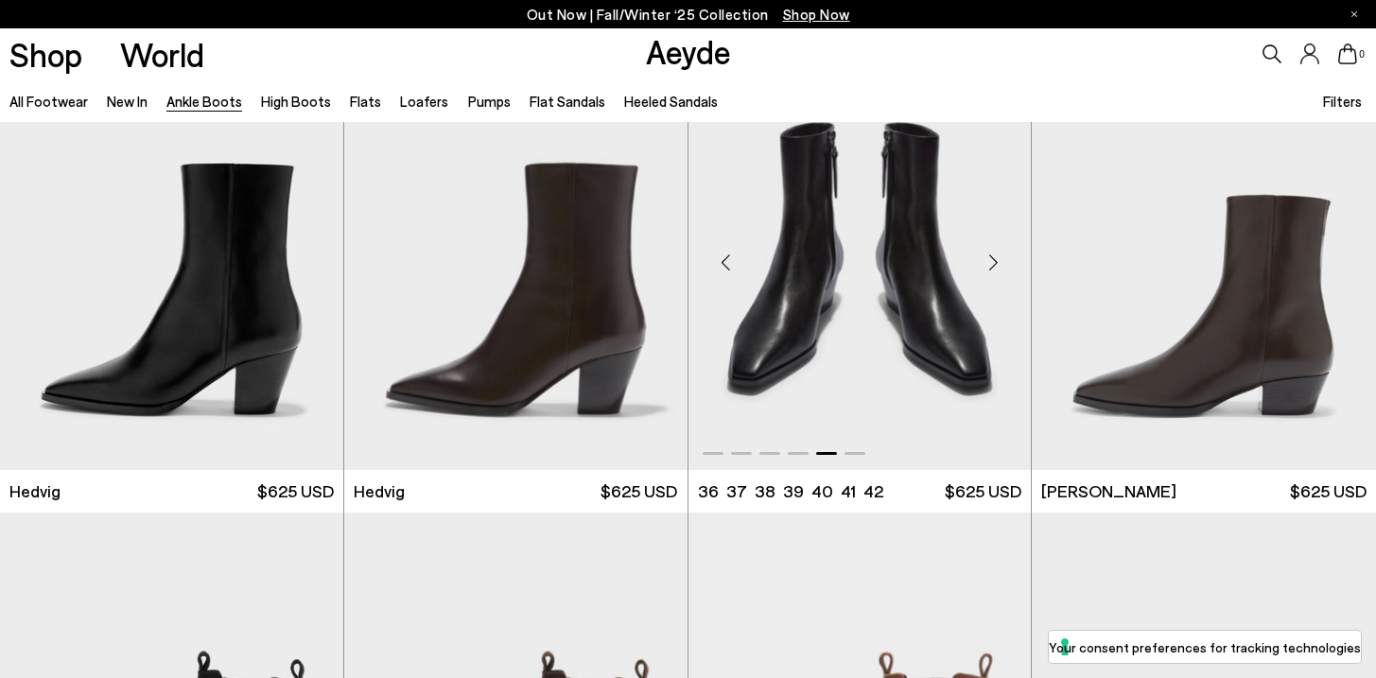
click at [994, 265] on div "Next slide" at bounding box center [992, 262] width 57 height 57
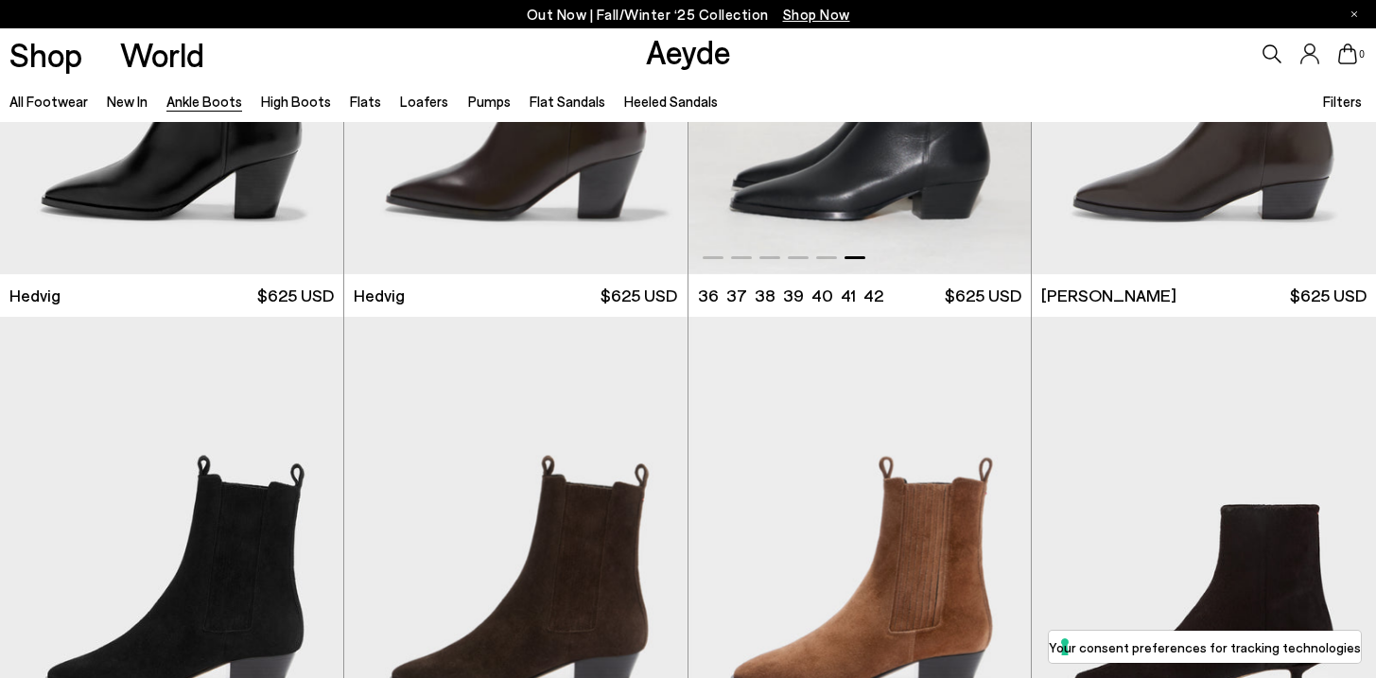
scroll to position [837, 0]
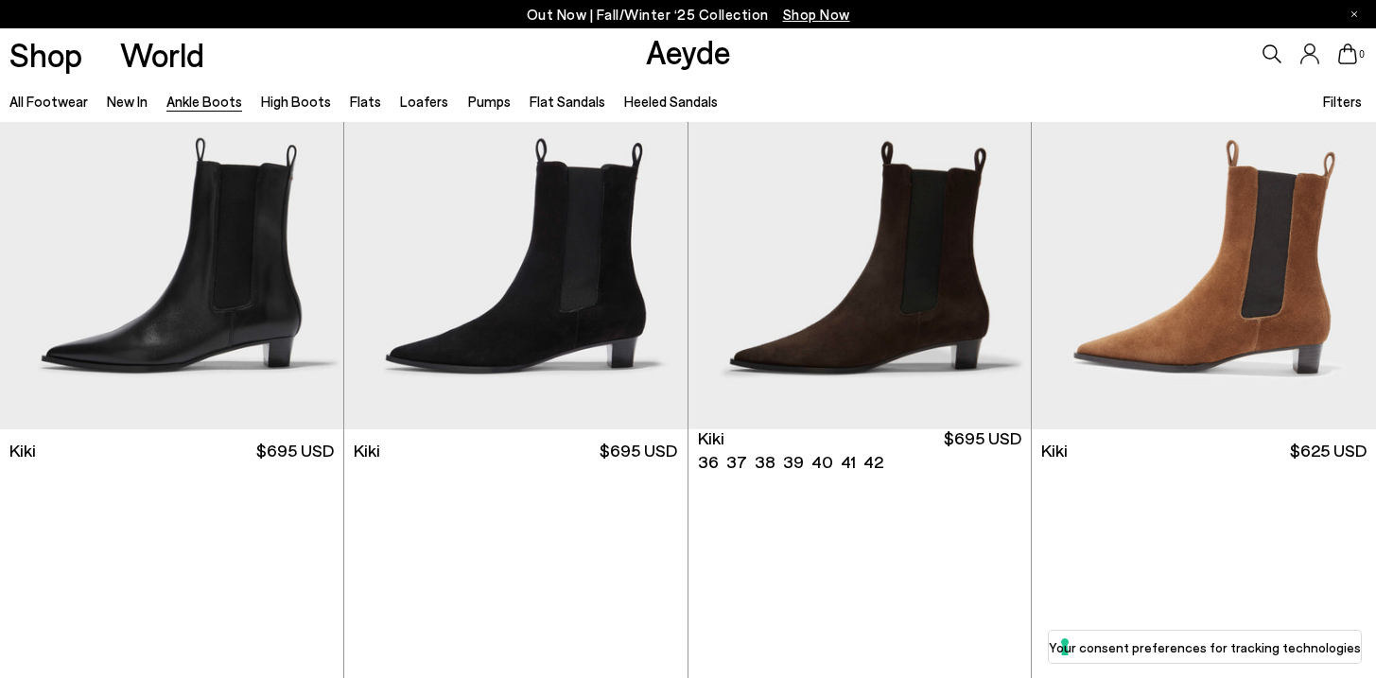
scroll to position [2488, 0]
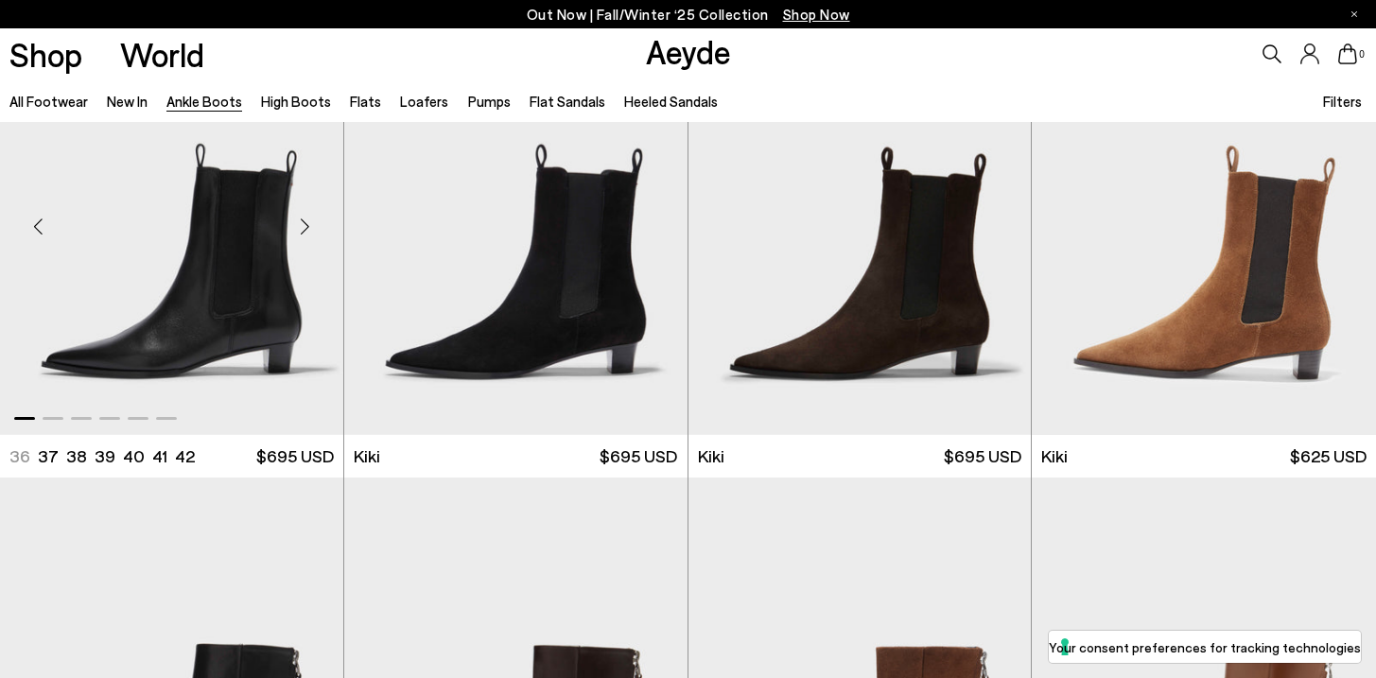
click at [317, 228] on div "Next slide" at bounding box center [305, 227] width 57 height 57
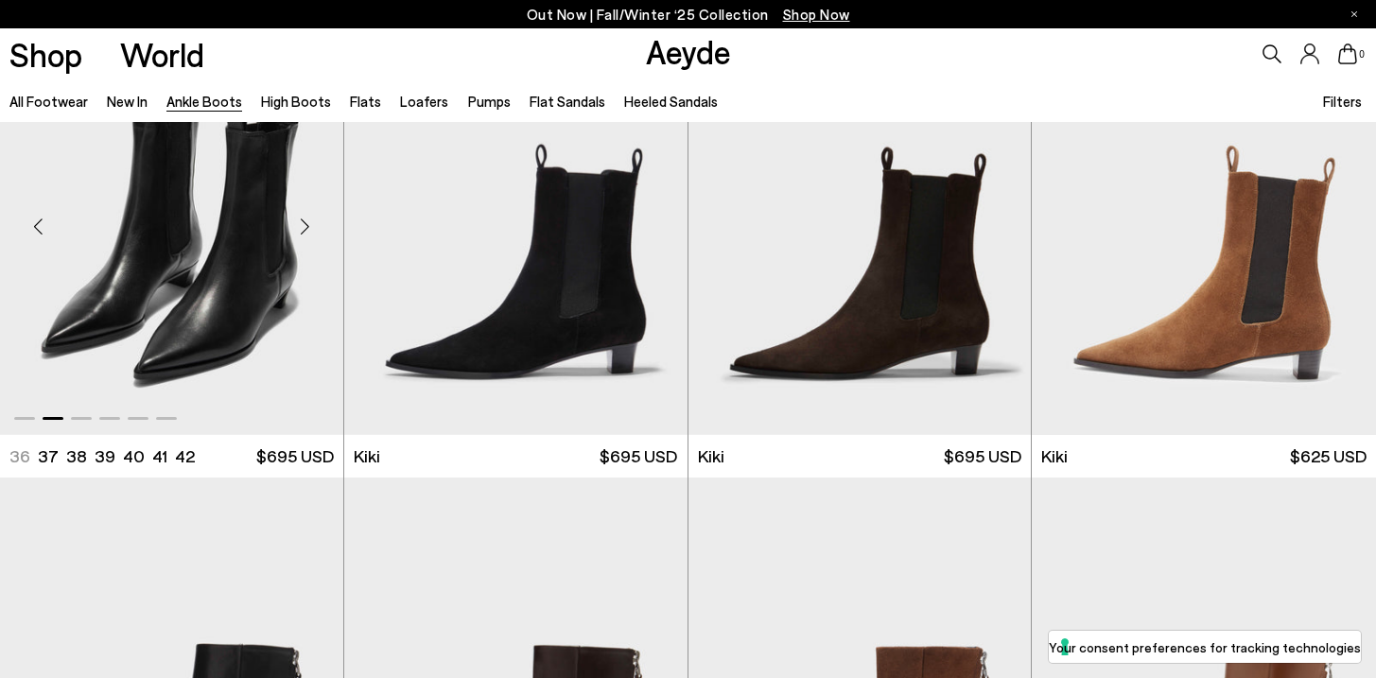
click at [317, 228] on div "Next slide" at bounding box center [305, 227] width 57 height 57
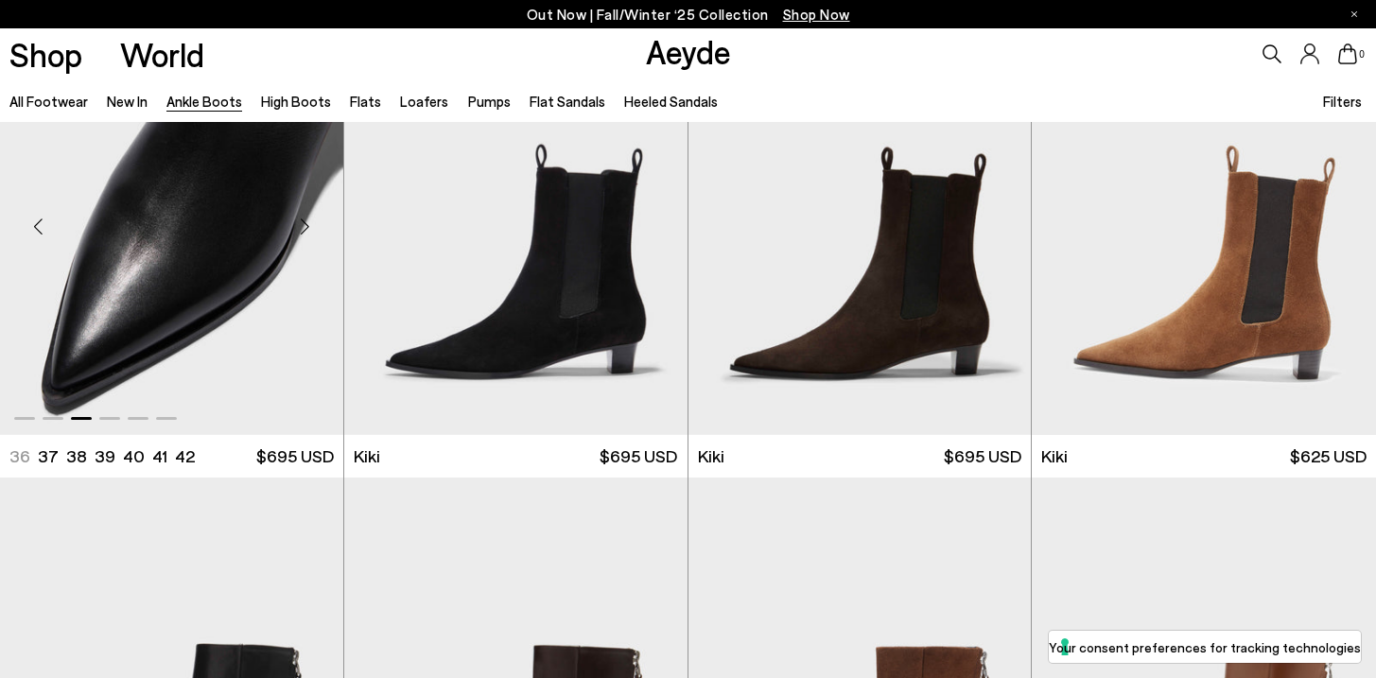
click at [317, 228] on div "Next slide" at bounding box center [305, 227] width 57 height 57
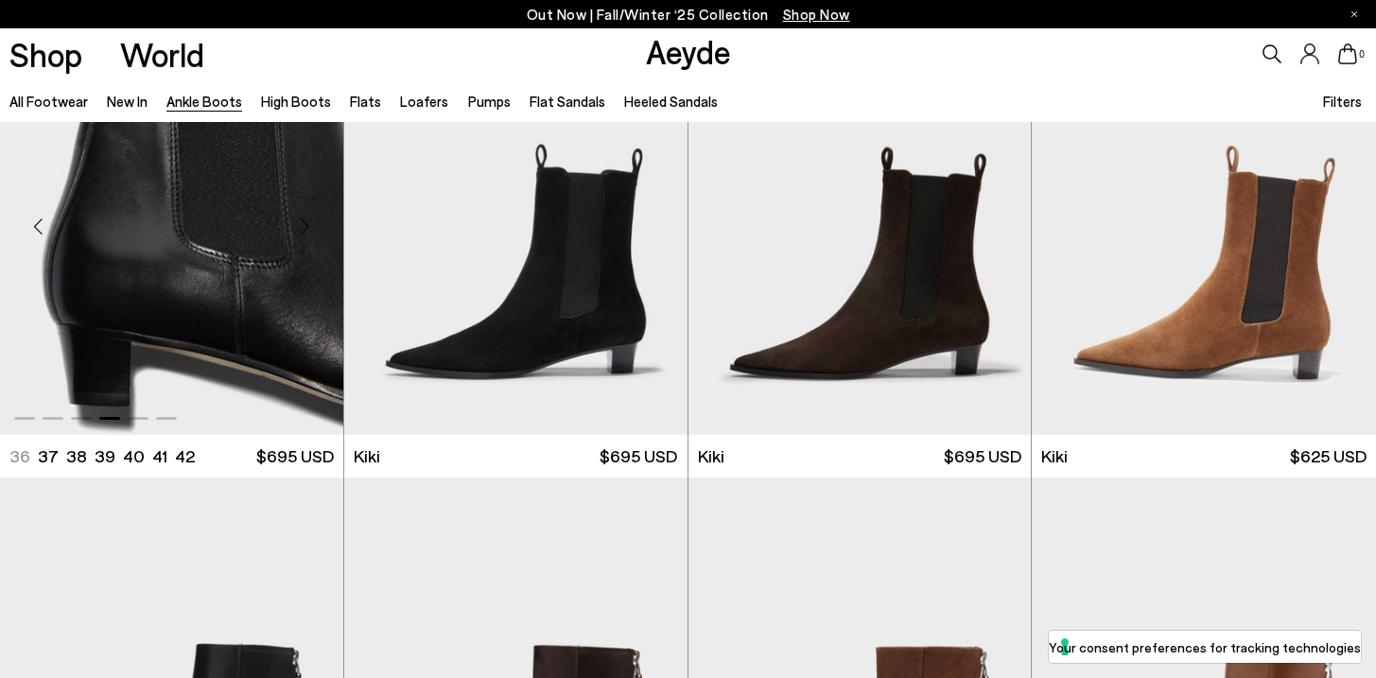
click at [317, 228] on div "Next slide" at bounding box center [305, 227] width 57 height 57
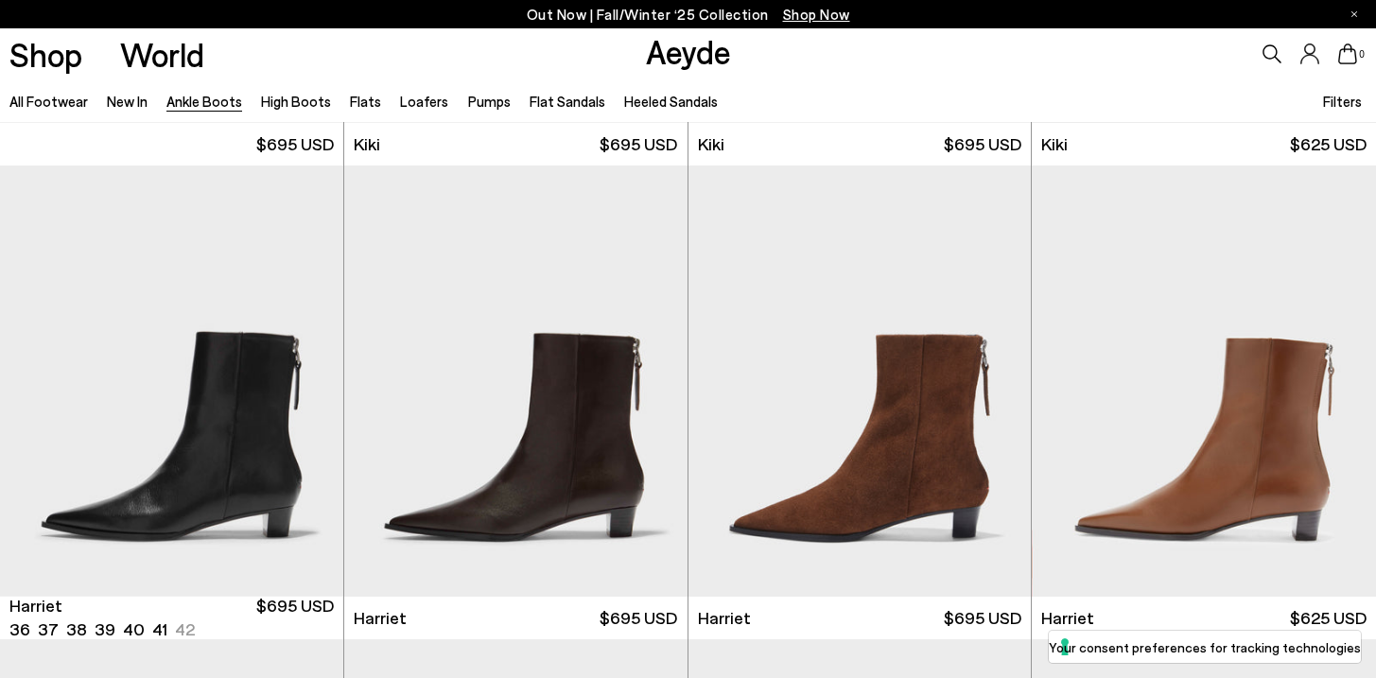
scroll to position [2876, 0]
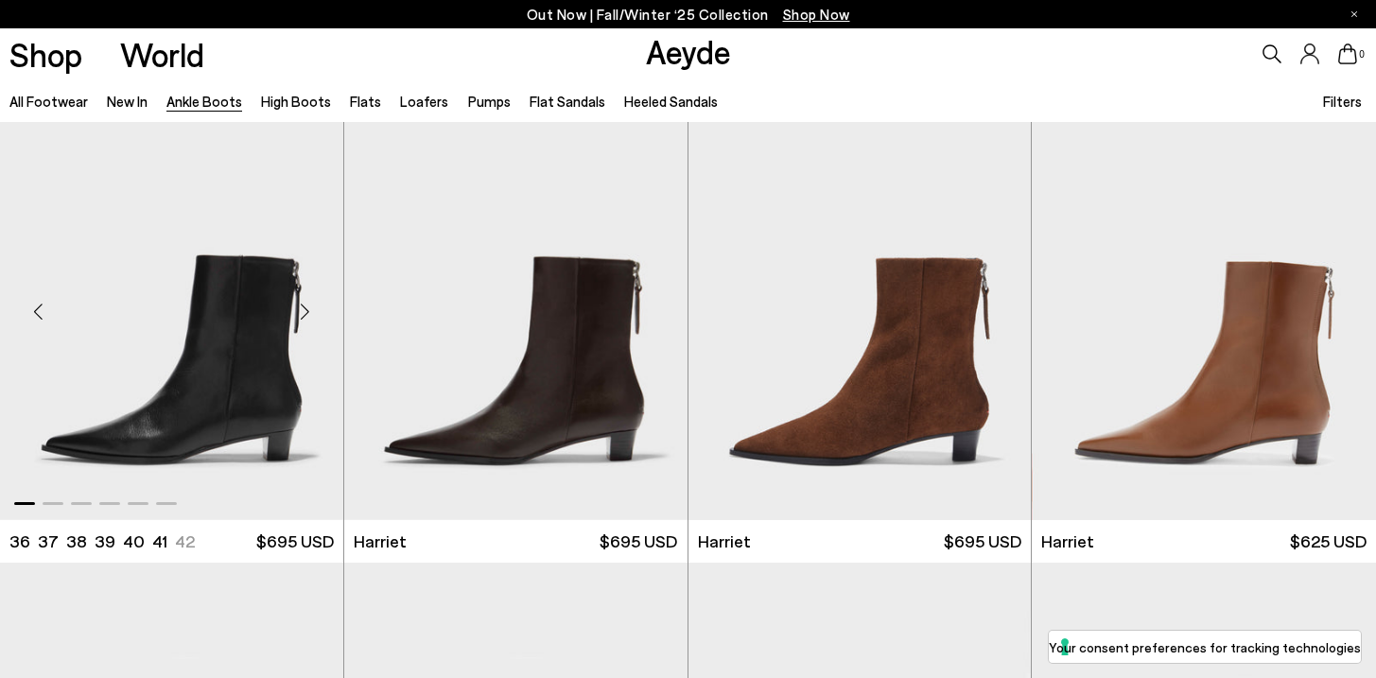
click at [312, 317] on div "Next slide" at bounding box center [305, 312] width 57 height 57
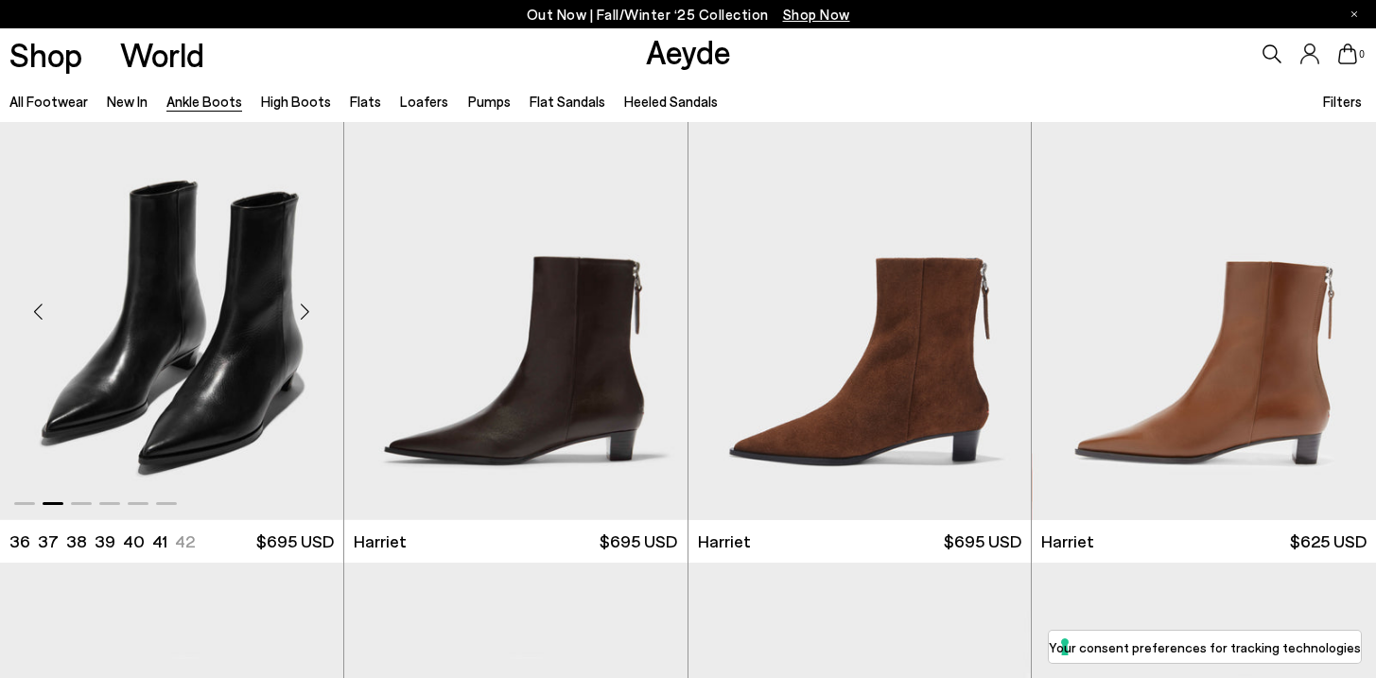
click at [312, 317] on div "Next slide" at bounding box center [305, 312] width 57 height 57
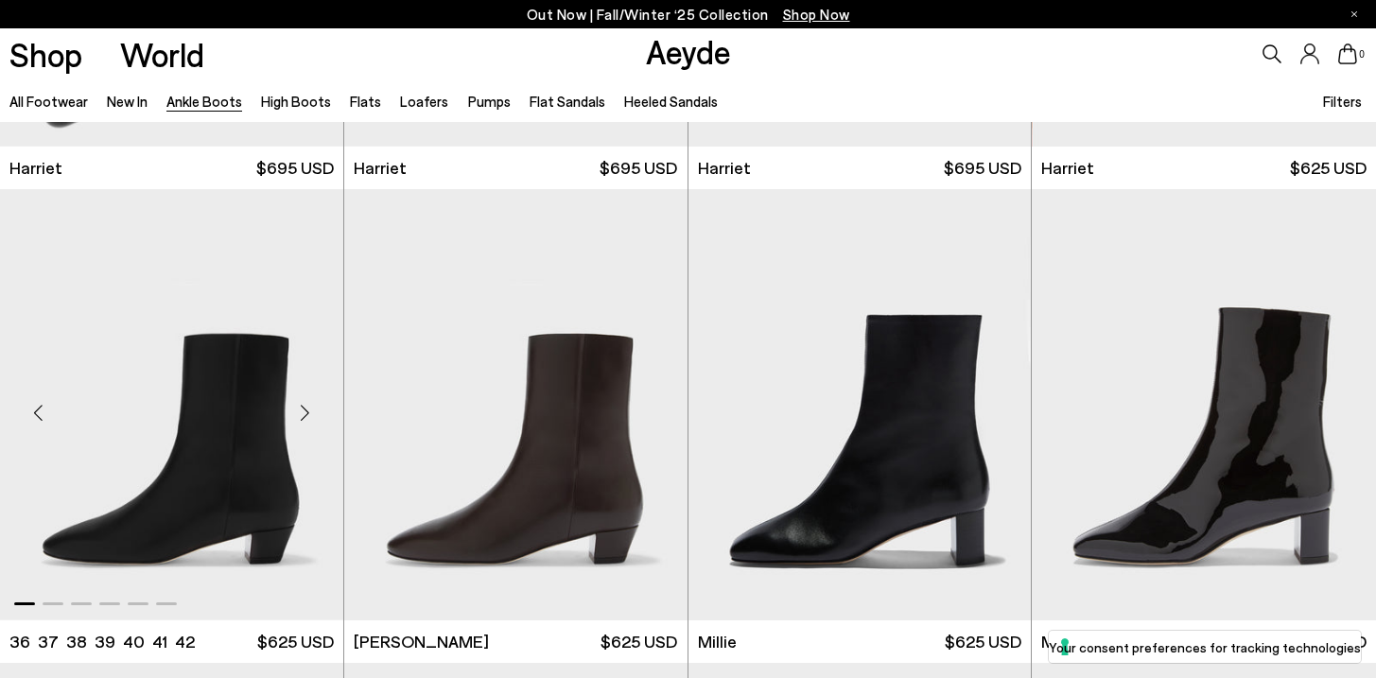
scroll to position [3355, 0]
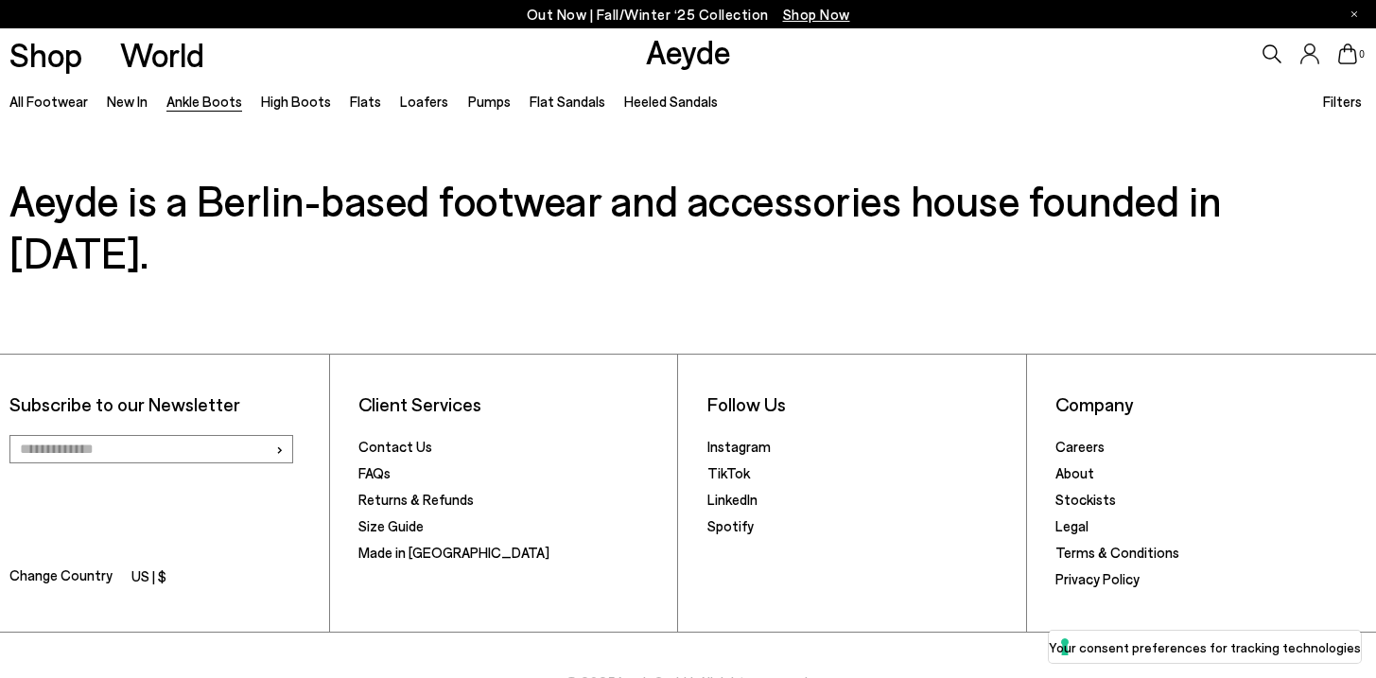
scroll to position [10550, 0]
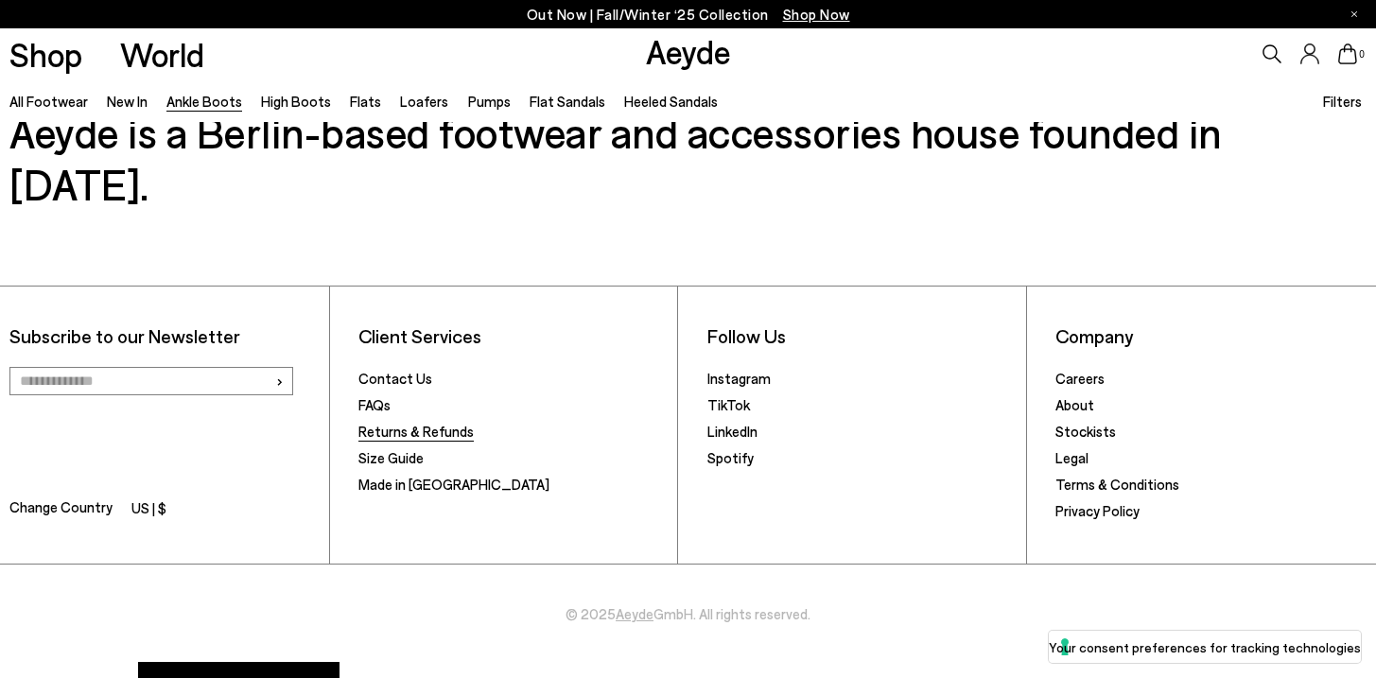
click at [374, 423] on link "Returns & Refunds" at bounding box center [415, 431] width 115 height 17
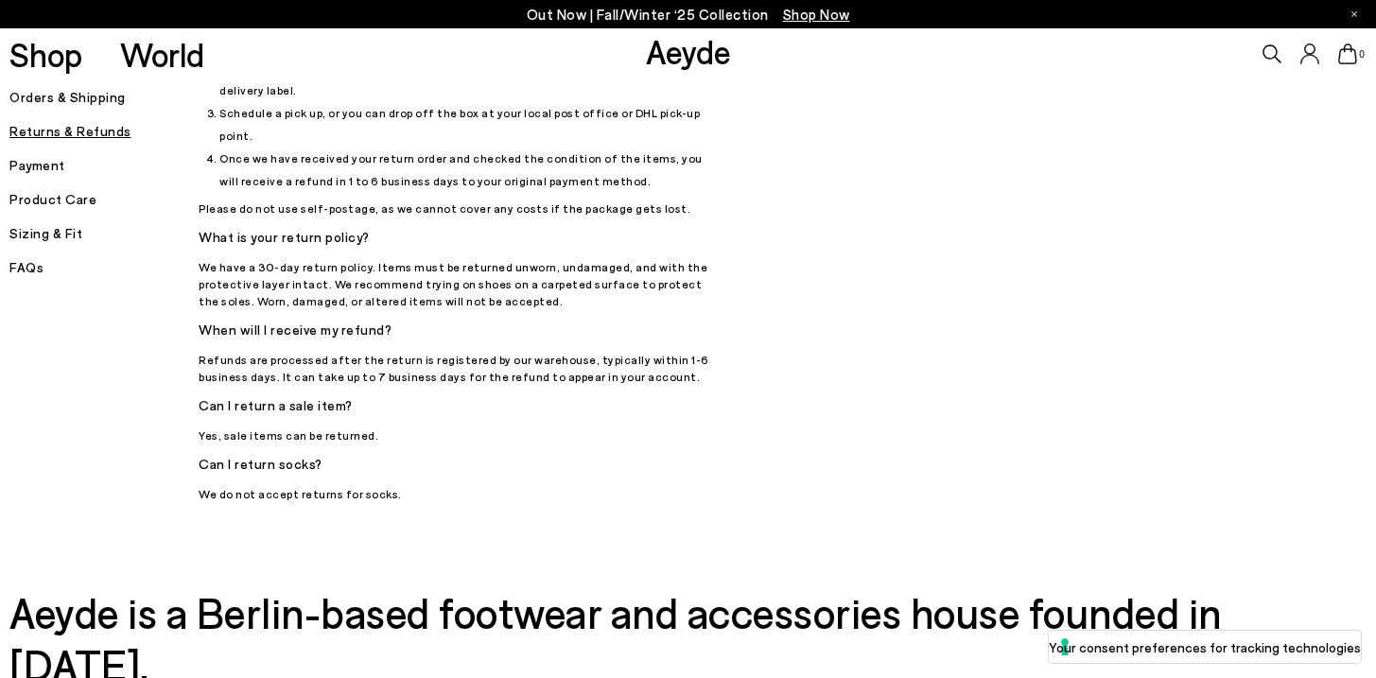
scroll to position [615, 0]
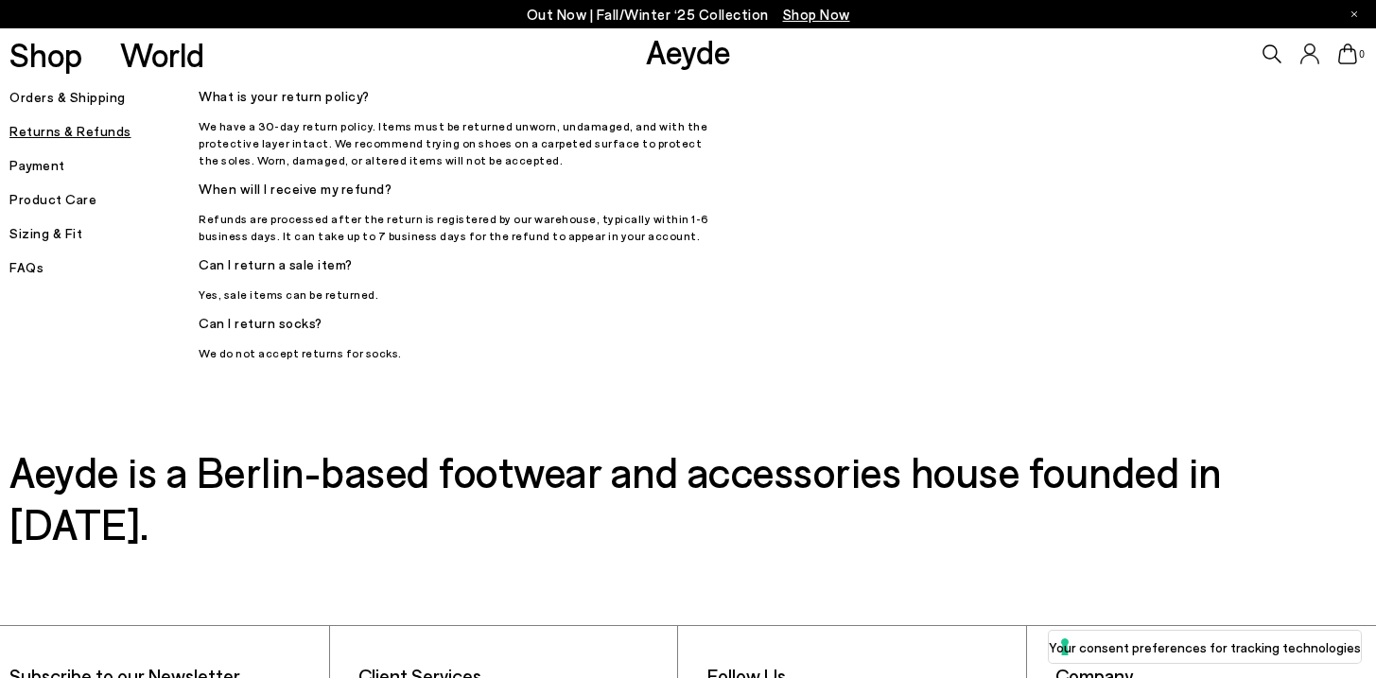
click at [91, 105] on h5 "Orders & Shipping" at bounding box center [103, 97] width 189 height 26
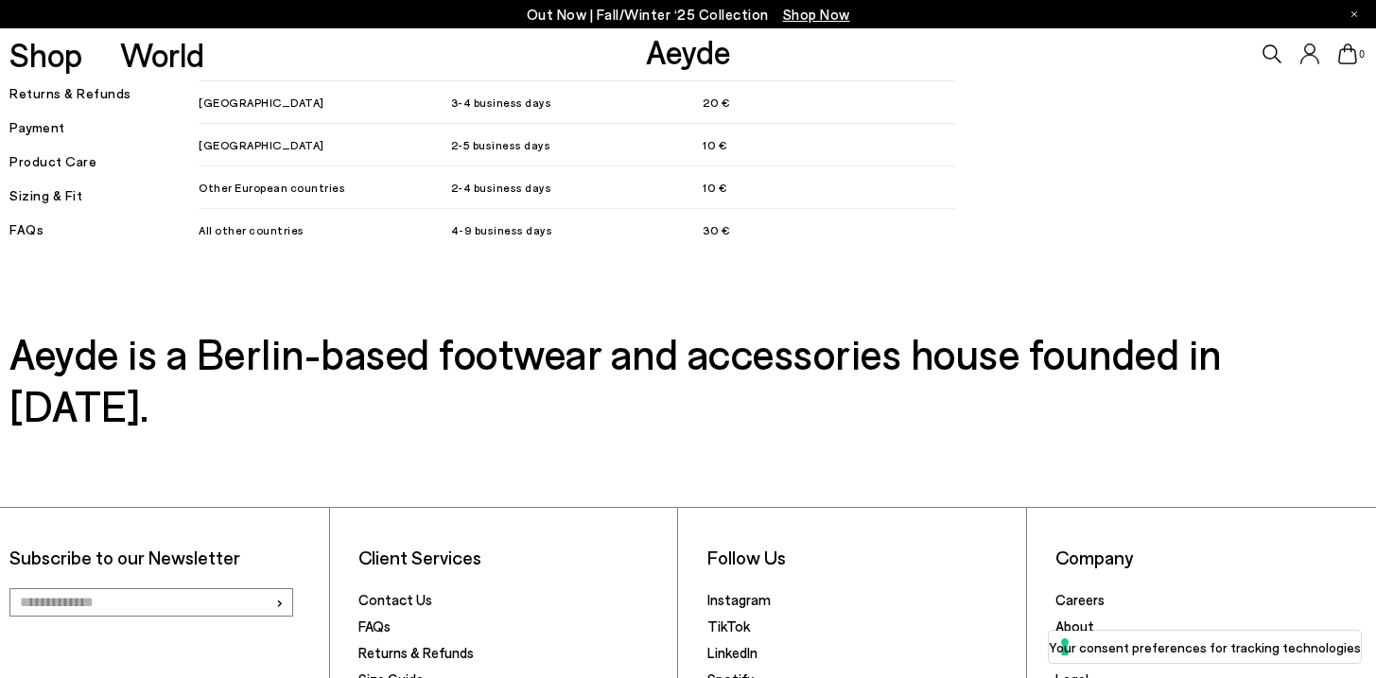
scroll to position [2094, 0]
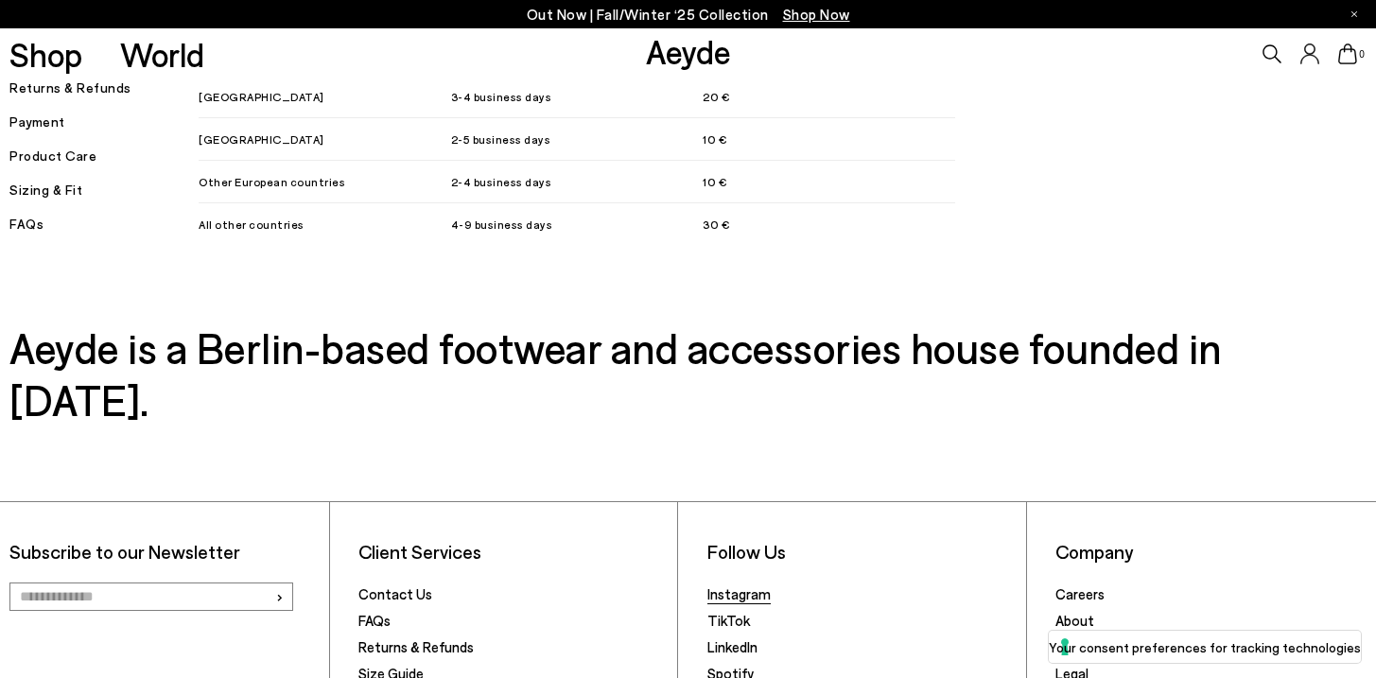
click at [735, 585] on link "Instagram" at bounding box center [738, 593] width 63 height 17
